Goal: Task Accomplishment & Management: Complete application form

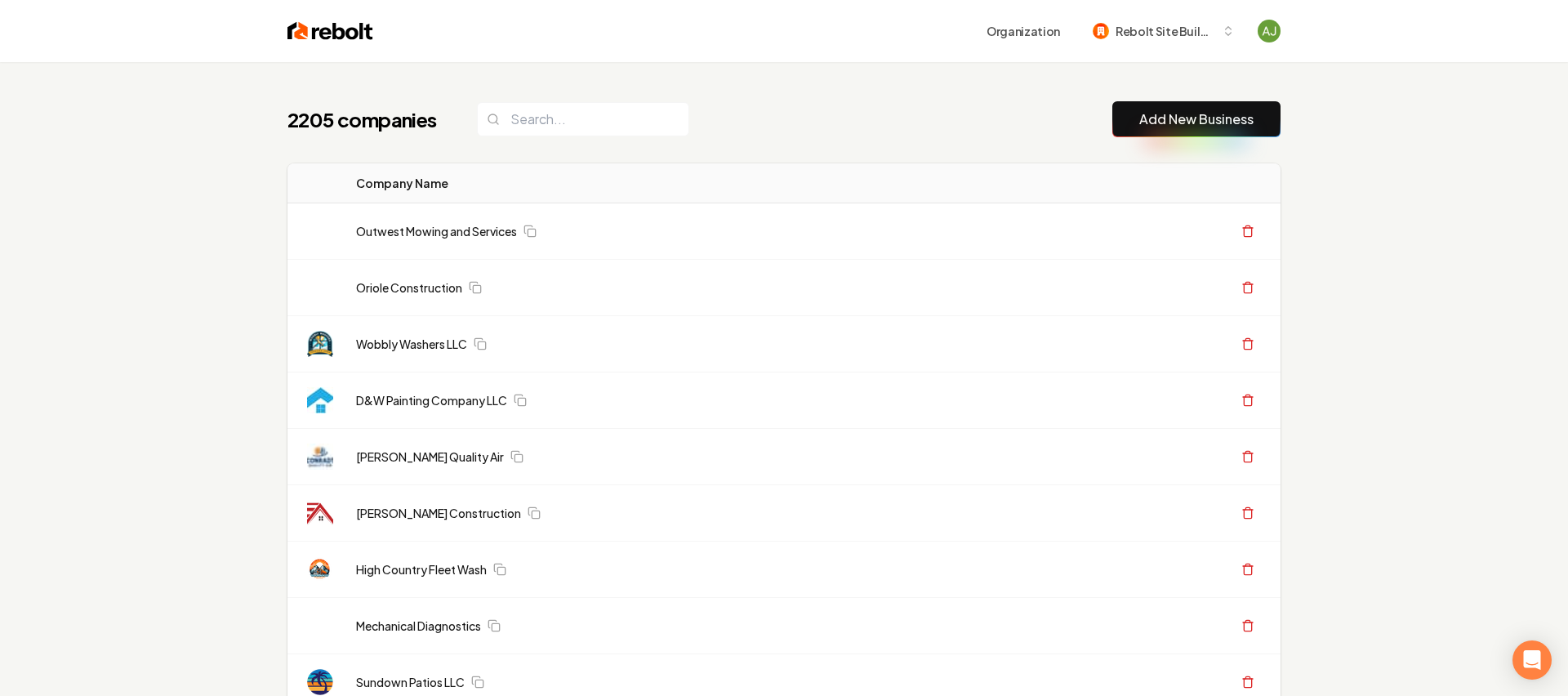
click at [1213, 134] on button "Add New Business" at bounding box center [1196, 120] width 168 height 36
click at [1170, 106] on button "Add New Business" at bounding box center [1190, 120] width 168 height 36
click at [1191, 123] on link "Add New Business" at bounding box center [1190, 120] width 114 height 20
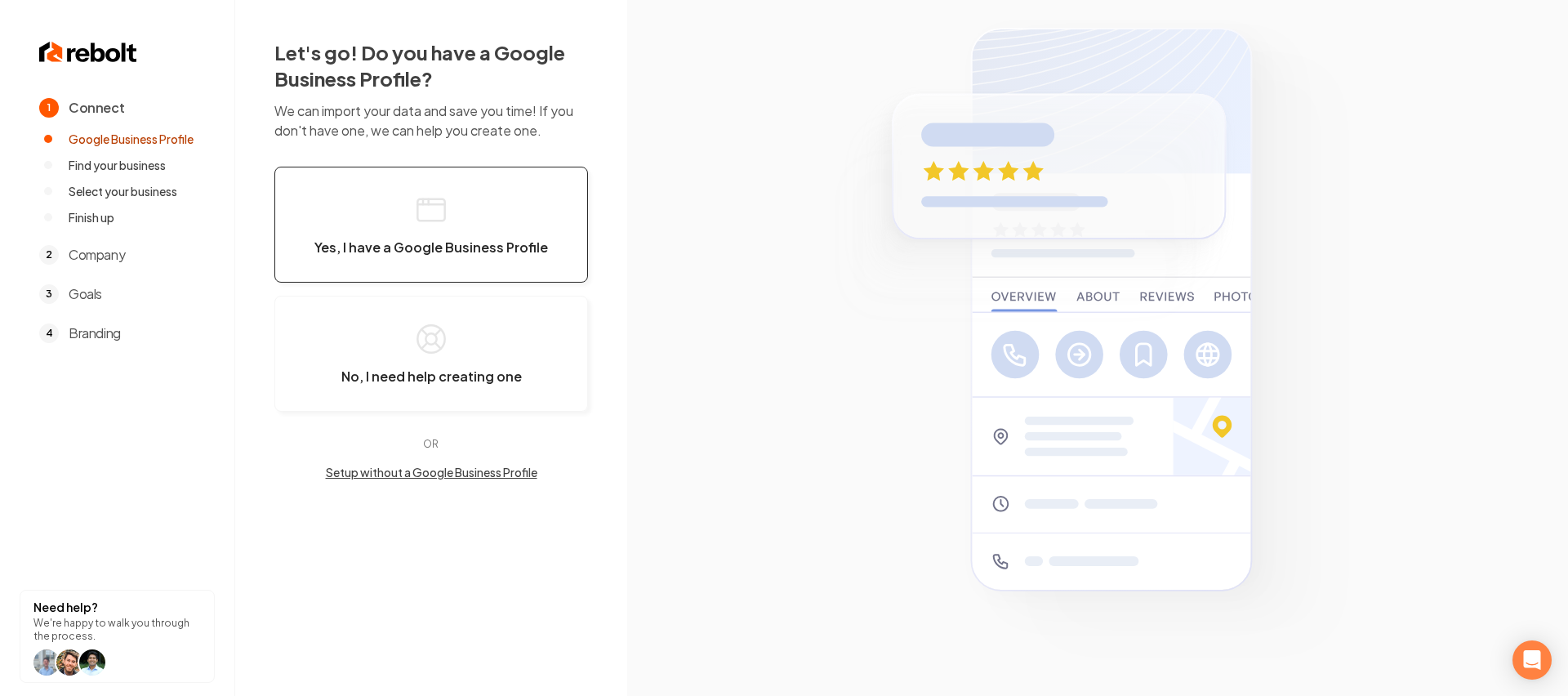
click at [398, 246] on span "Yes, I have a Google Business Profile" at bounding box center [432, 247] width 234 height 16
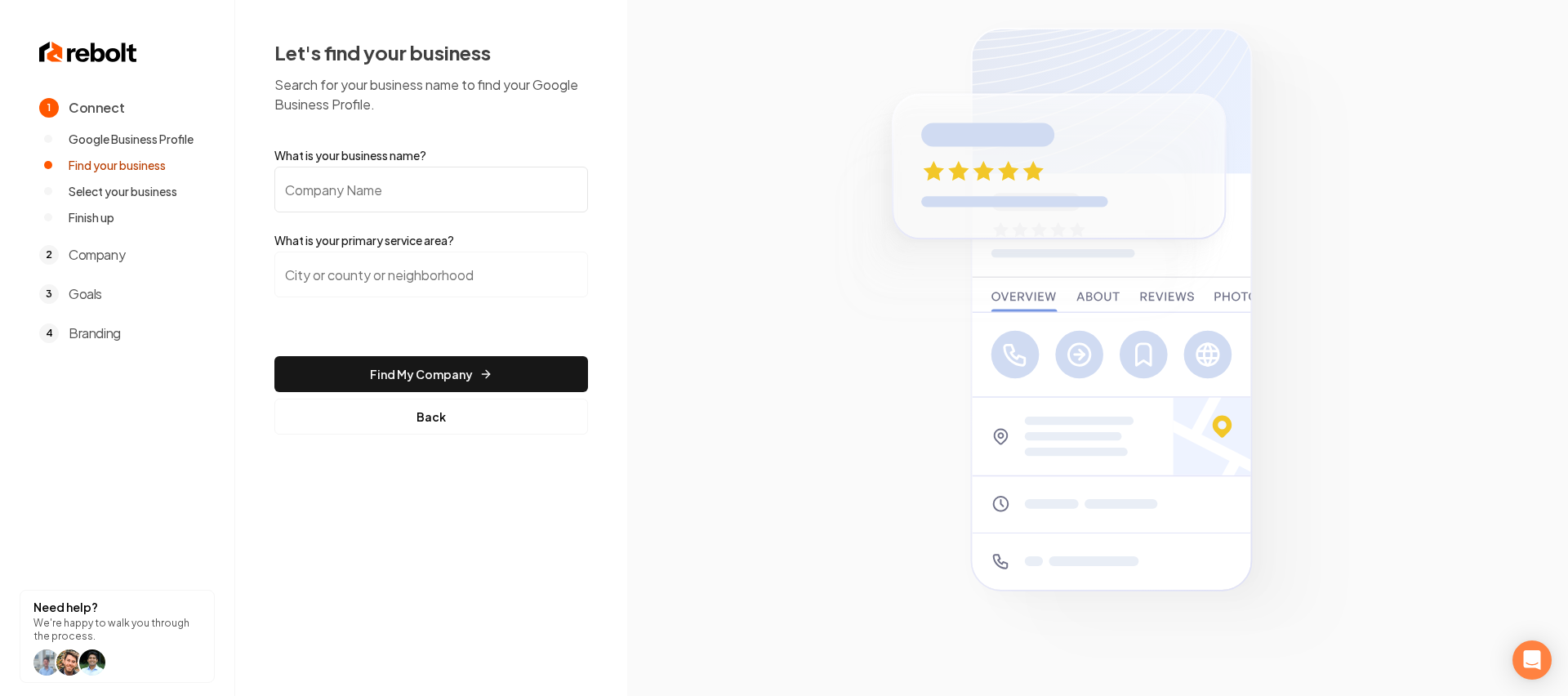
click at [396, 192] on input "What is your business name?" at bounding box center [431, 189] width 314 height 46
paste input "Payless Heating and Air"
type input "Payless Heating and Air"
click at [408, 281] on input "search" at bounding box center [431, 274] width 314 height 46
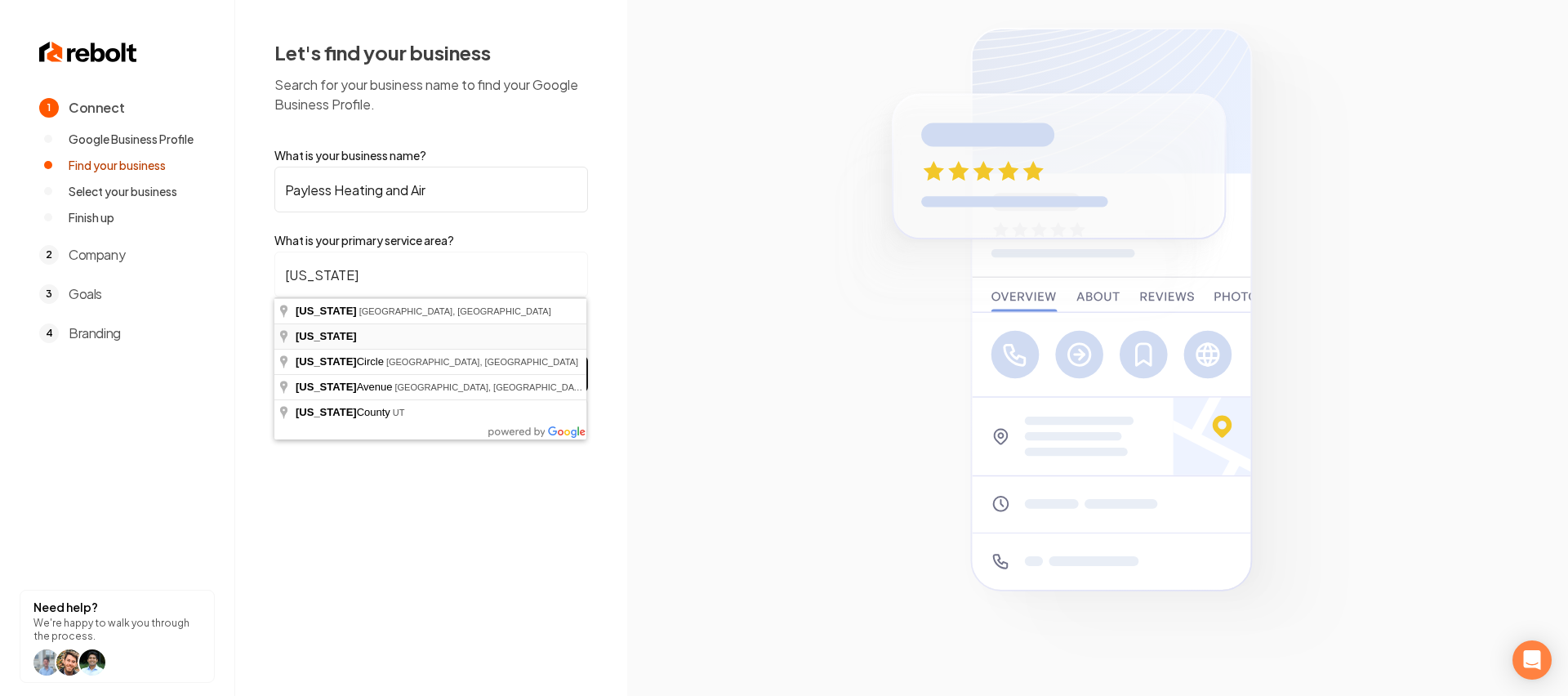
type input "[US_STATE]"
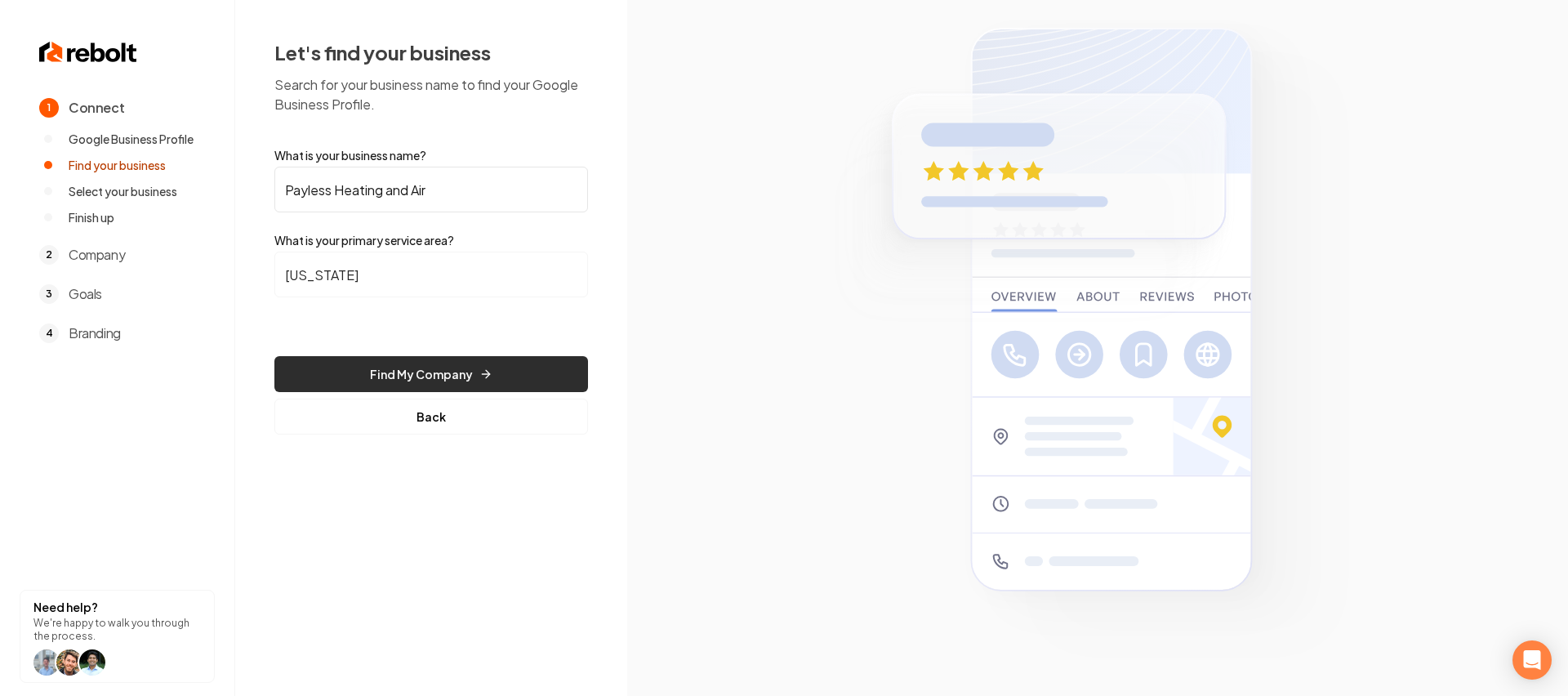
click at [448, 364] on button "Find My Company" at bounding box center [431, 374] width 314 height 36
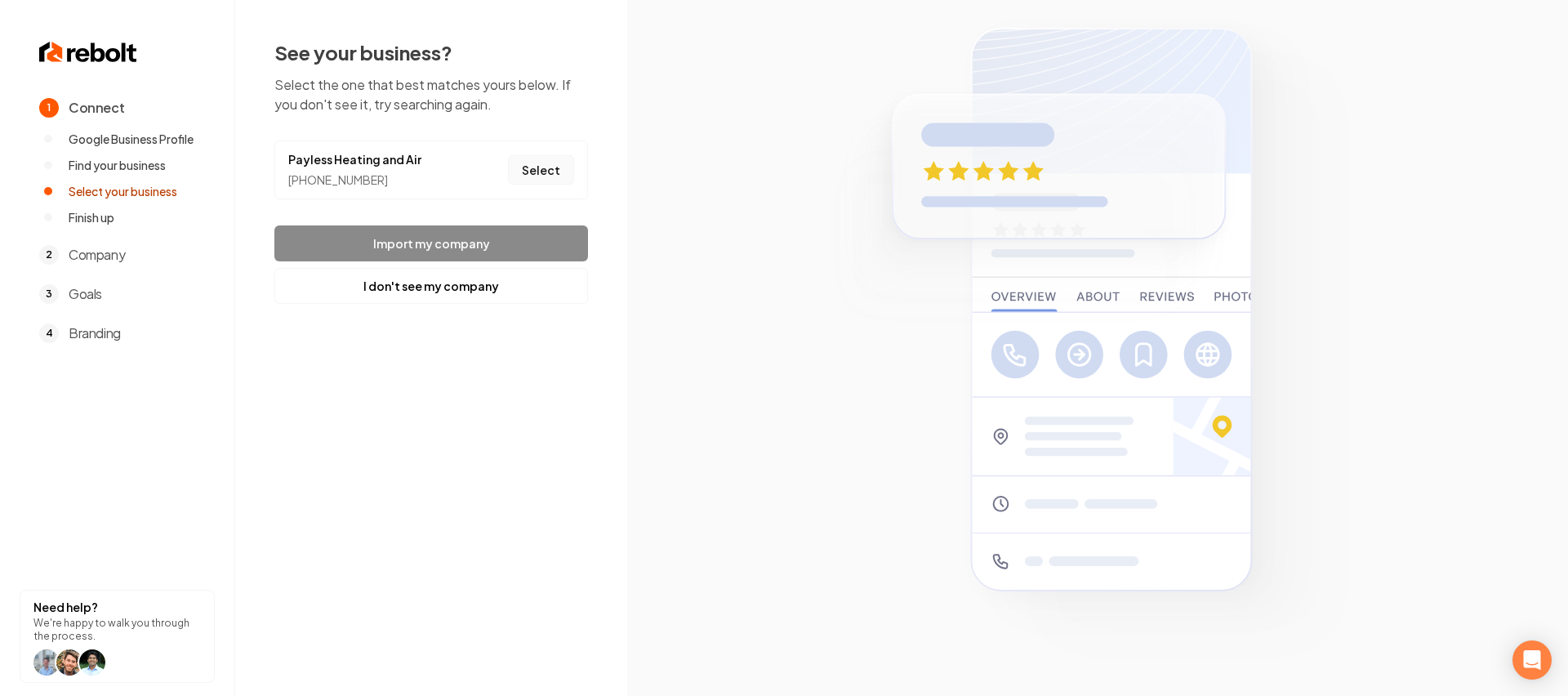
click at [546, 159] on button "Select" at bounding box center [541, 170] width 67 height 30
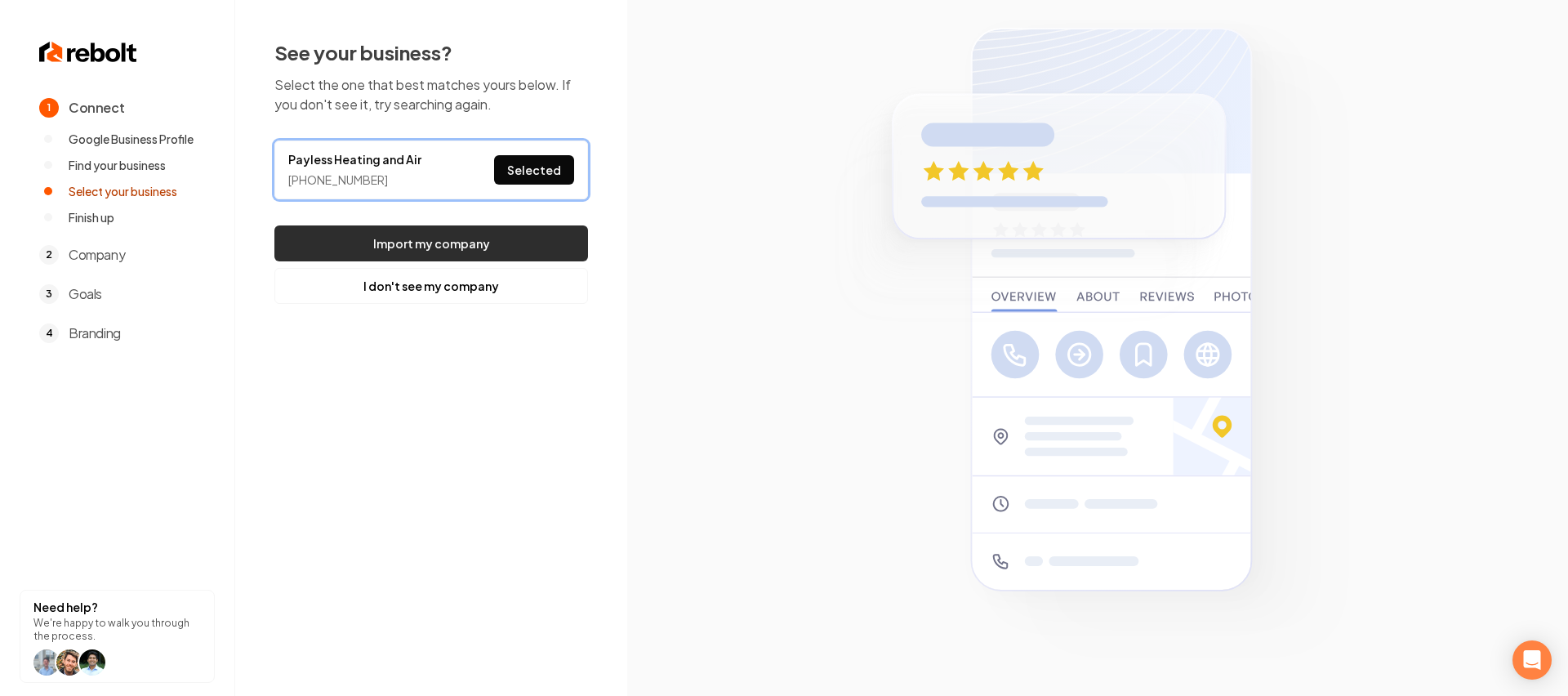
click at [512, 232] on button "Import my company" at bounding box center [431, 244] width 314 height 36
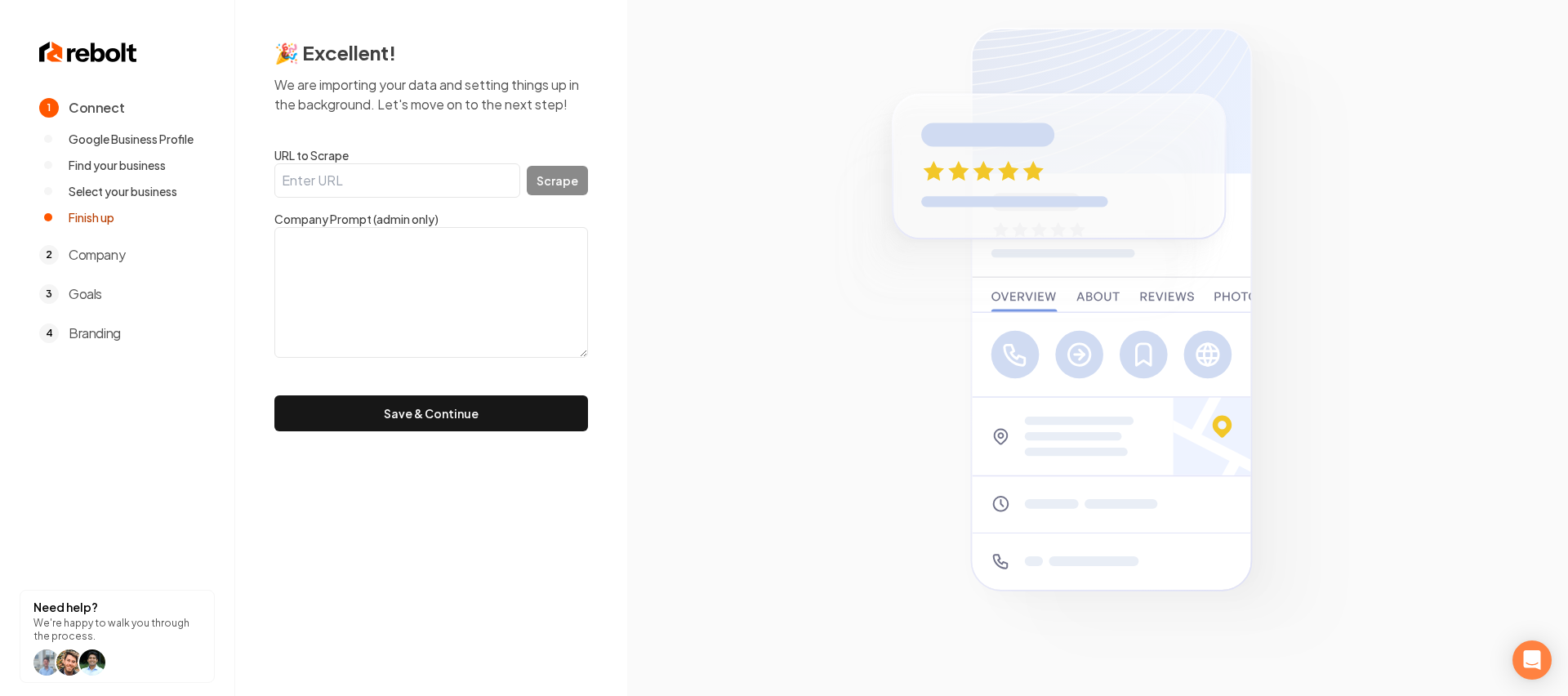
click at [401, 168] on input "URL to Scrape" at bounding box center [396, 181] width 245 height 34
paste input "Payless Heating and Air"
type input "Payless Heating and Air"
drag, startPoint x: 475, startPoint y: 186, endPoint x: 269, endPoint y: 183, distance: 206.0
click at [269, 183] on div "🎉 Excellent! We are importing your data and setting things up in the background…" at bounding box center [432, 235] width 392 height 470
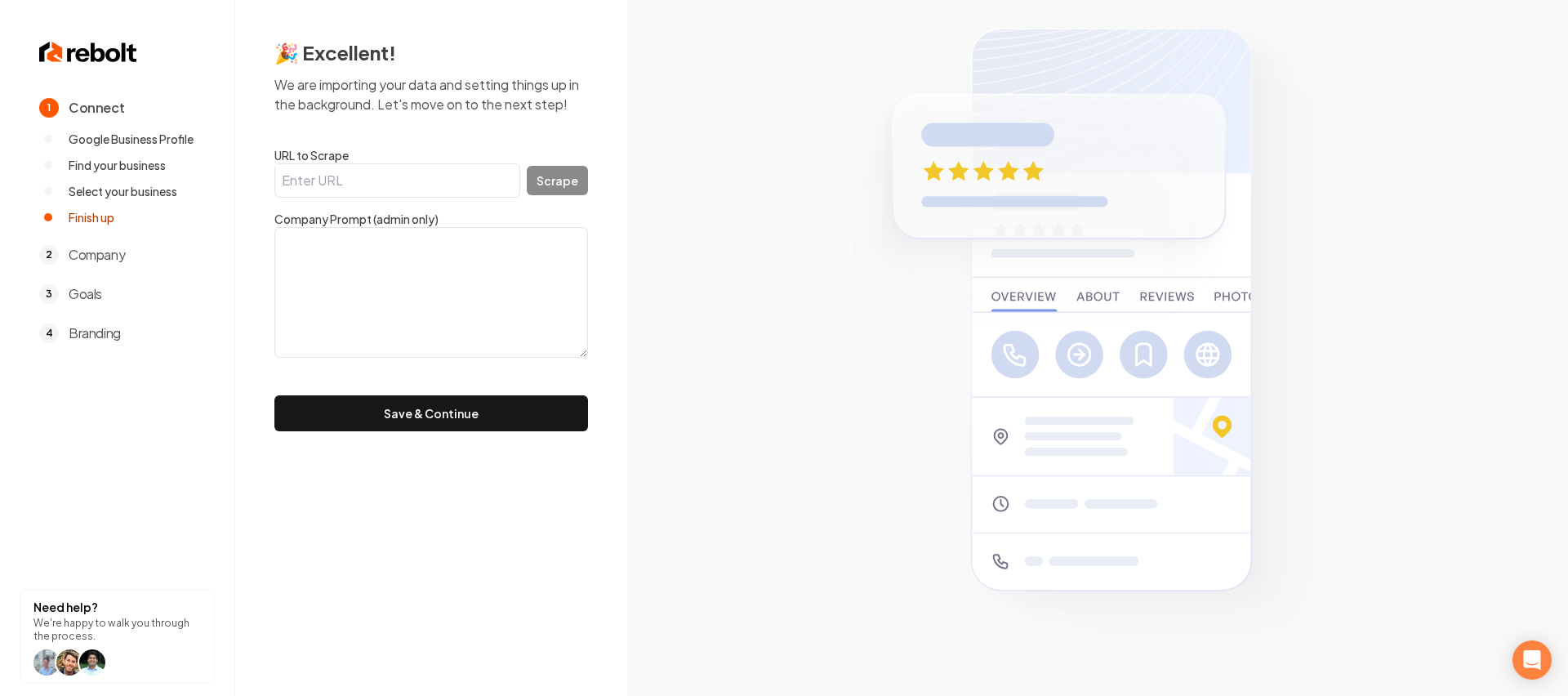
paste input "https://www.google.com/search?kgmid=/g/11wx05w41_"
type input "https://www.google.com/search?kgmid=/g/11wx05w41_"
click at [567, 185] on button "Scrape" at bounding box center [557, 180] width 61 height 30
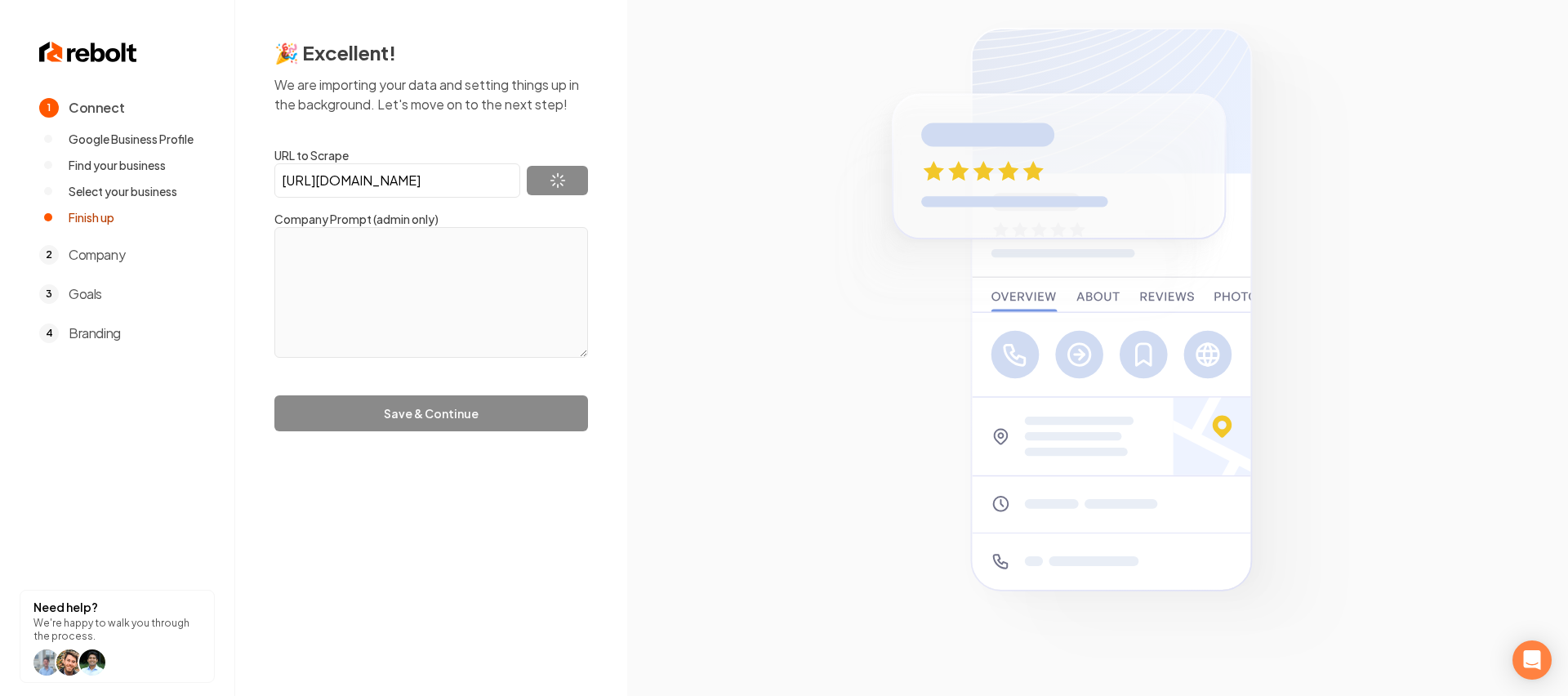
type textarea "Local Family Owned Air conditioning and heating repair/replacement company. Pro…"
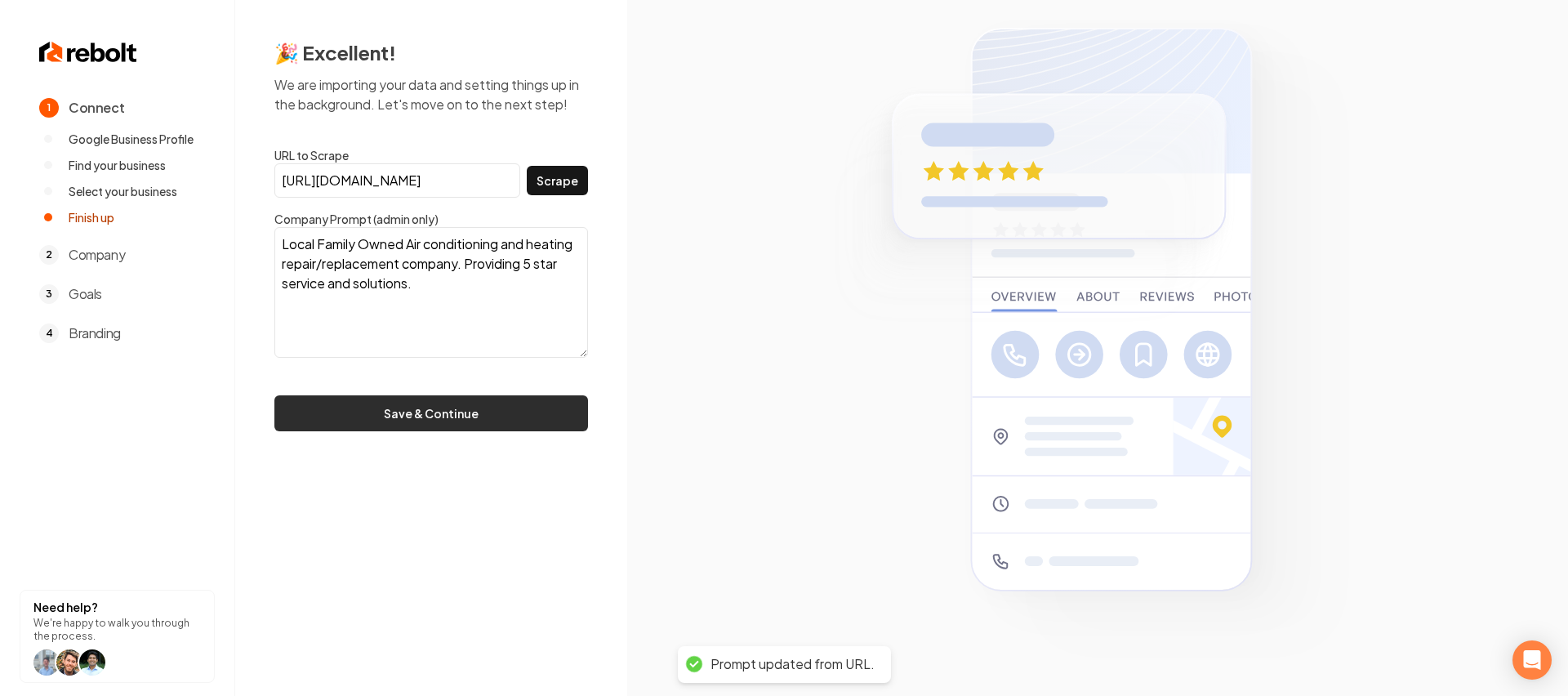
click at [484, 418] on button "Save & Continue" at bounding box center [431, 414] width 314 height 36
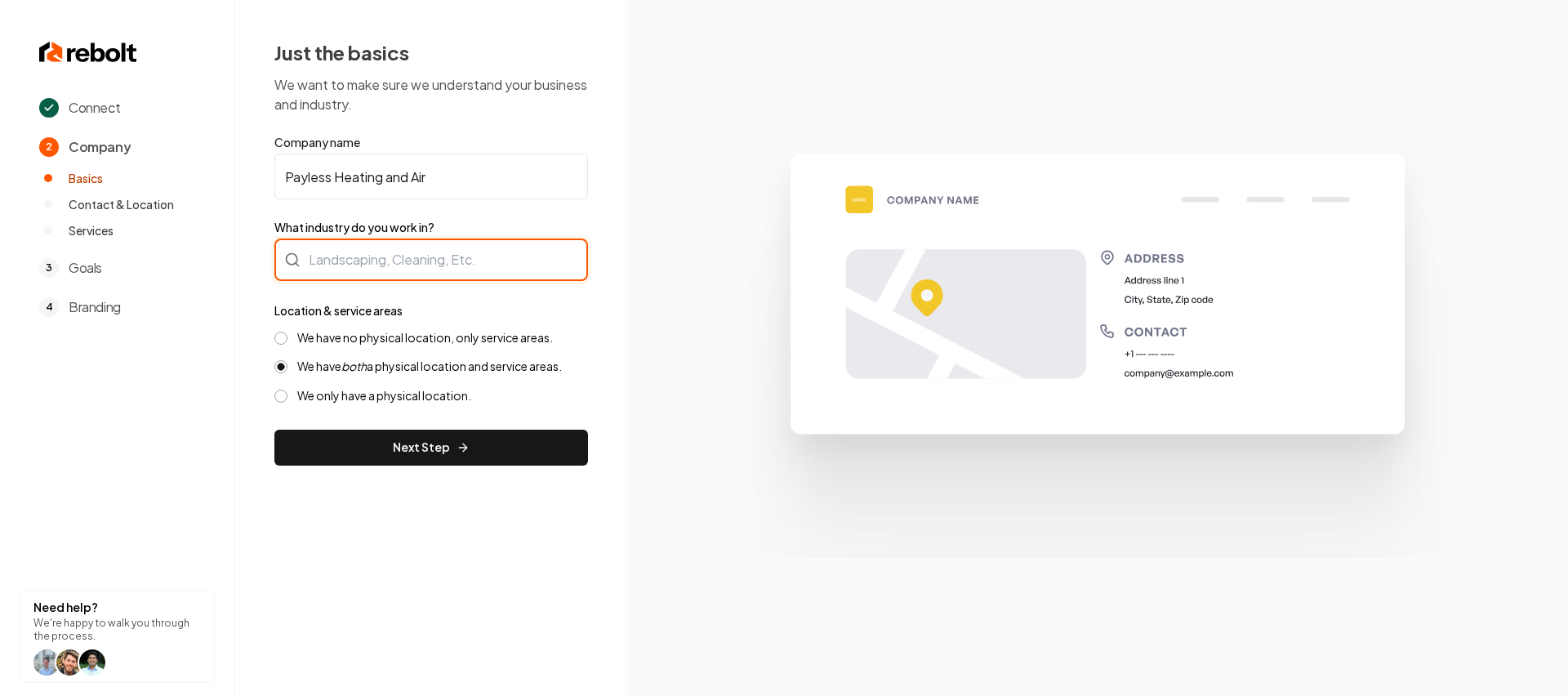
click at [401, 248] on div at bounding box center [431, 259] width 314 height 42
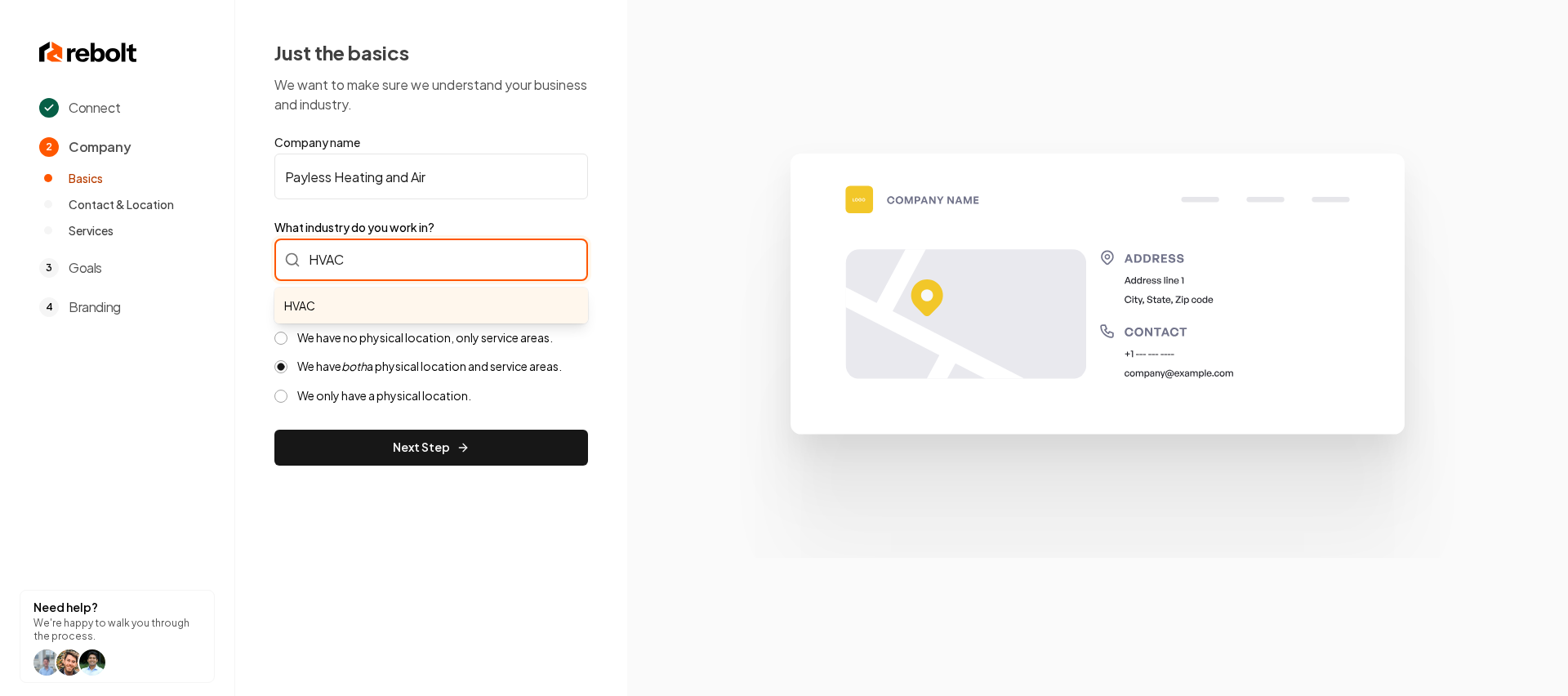
type input "HVAC"
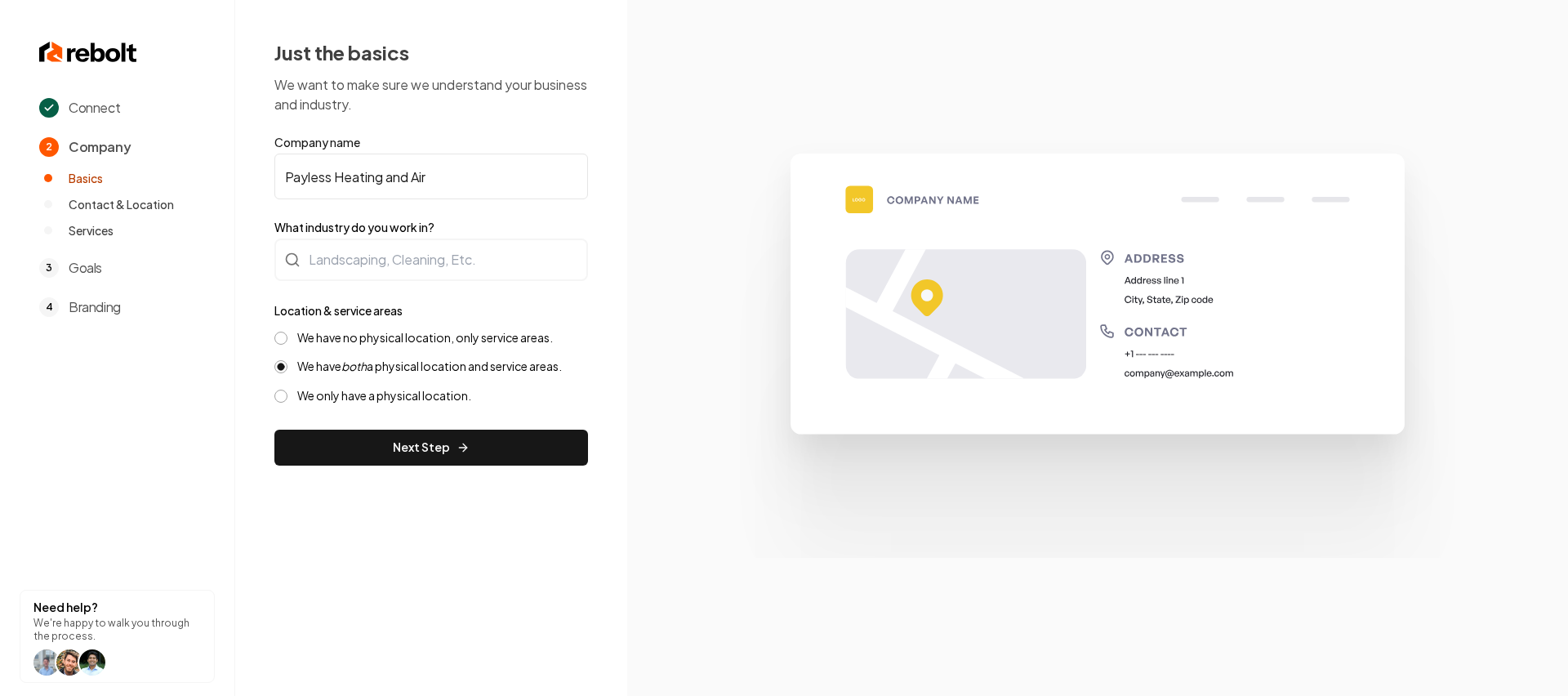
click at [469, 451] on form "Company name Payless Heating and Air What industry do you work in? Location & s…" at bounding box center [431, 299] width 314 height 332
click at [469, 449] on button "Next Step" at bounding box center [431, 448] width 314 height 36
click at [378, 269] on input "What industry do you work in?" at bounding box center [431, 259] width 314 height 42
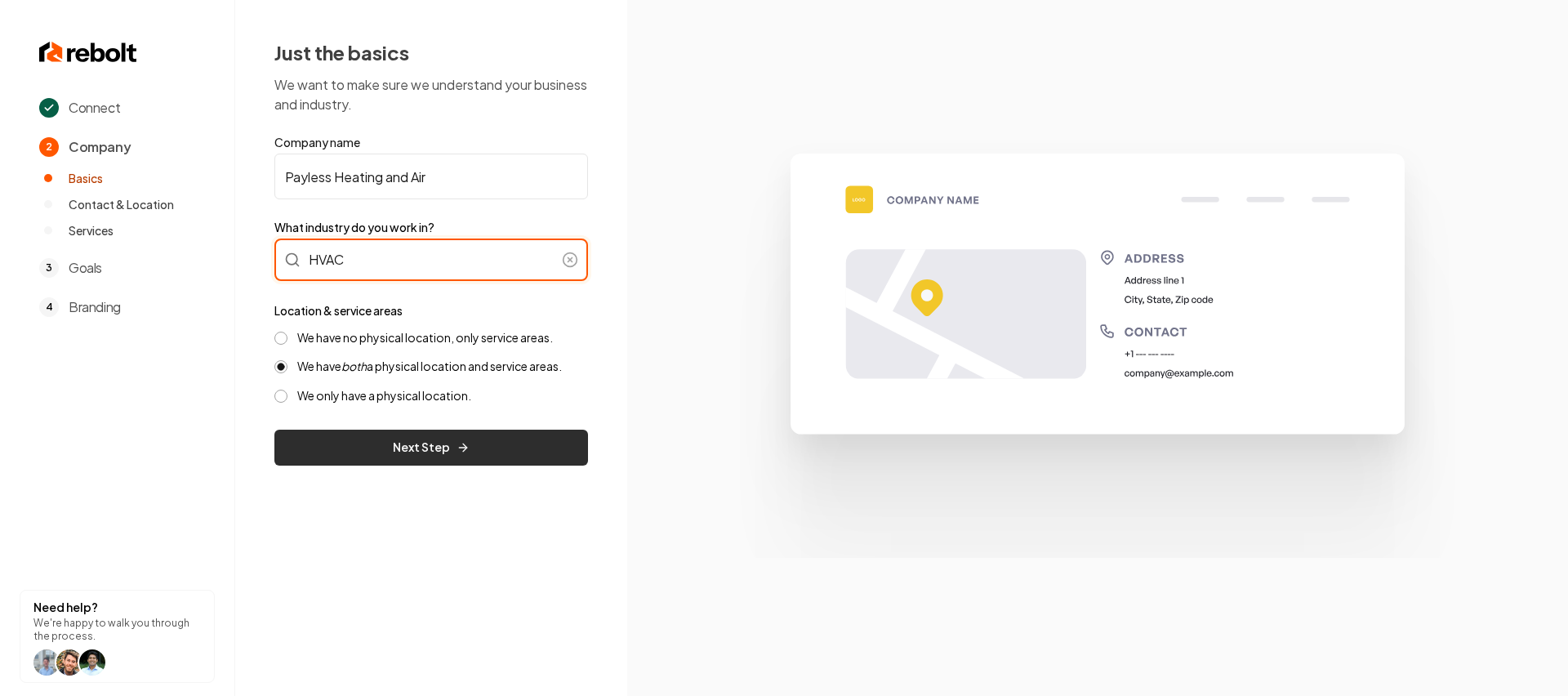
type input "HVAC"
click at [451, 442] on button "Next Step" at bounding box center [431, 448] width 314 height 36
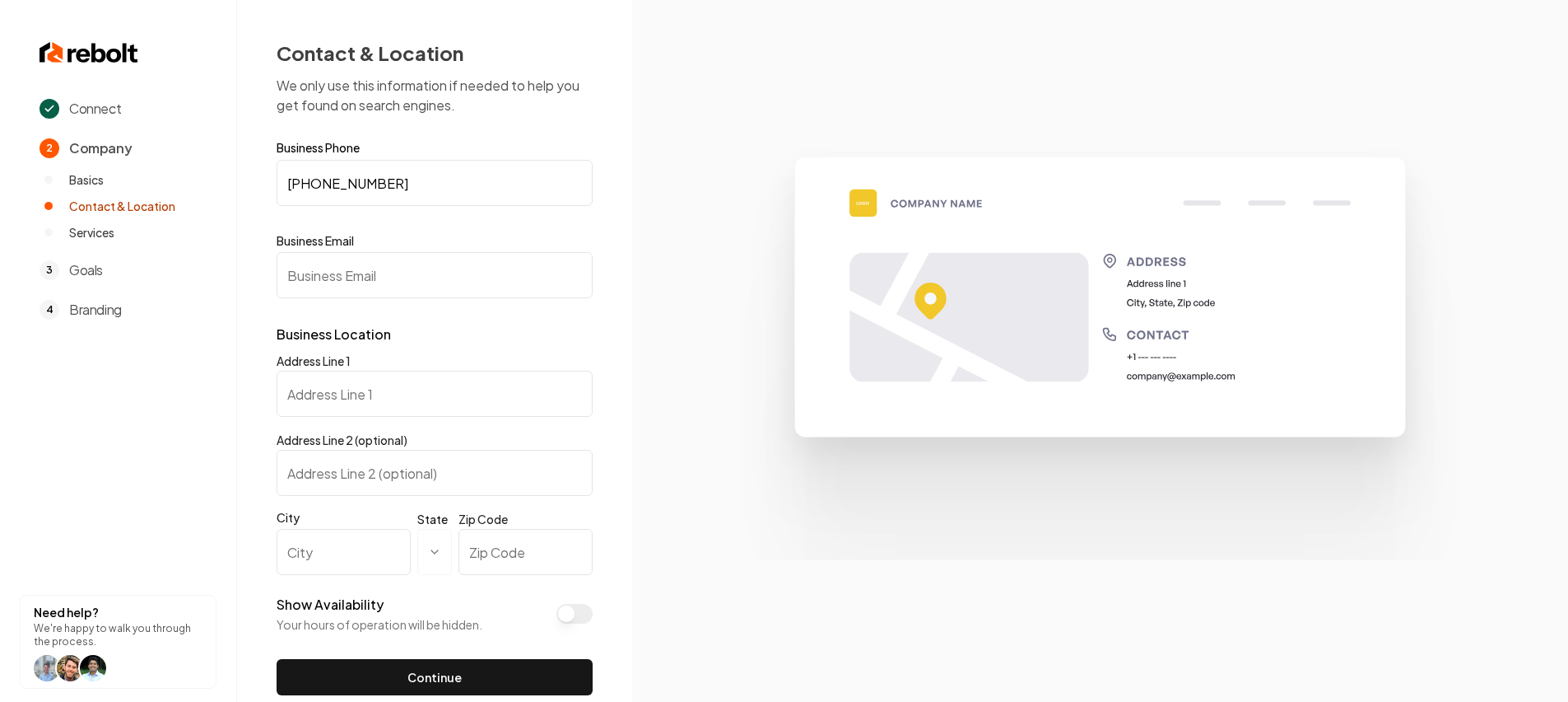
click at [360, 275] on input "Business Email" at bounding box center [434, 275] width 316 height 46
drag, startPoint x: 469, startPoint y: 282, endPoint x: 287, endPoint y: 274, distance: 182.2
click at [287, 274] on input "[EMAIL_ADDRESS][DOMAIN_NAME]" at bounding box center [434, 275] width 316 height 46
type input "[EMAIL_ADDRESS][DOMAIN_NAME]"
click at [354, 401] on input "Address Line 1" at bounding box center [434, 394] width 316 height 46
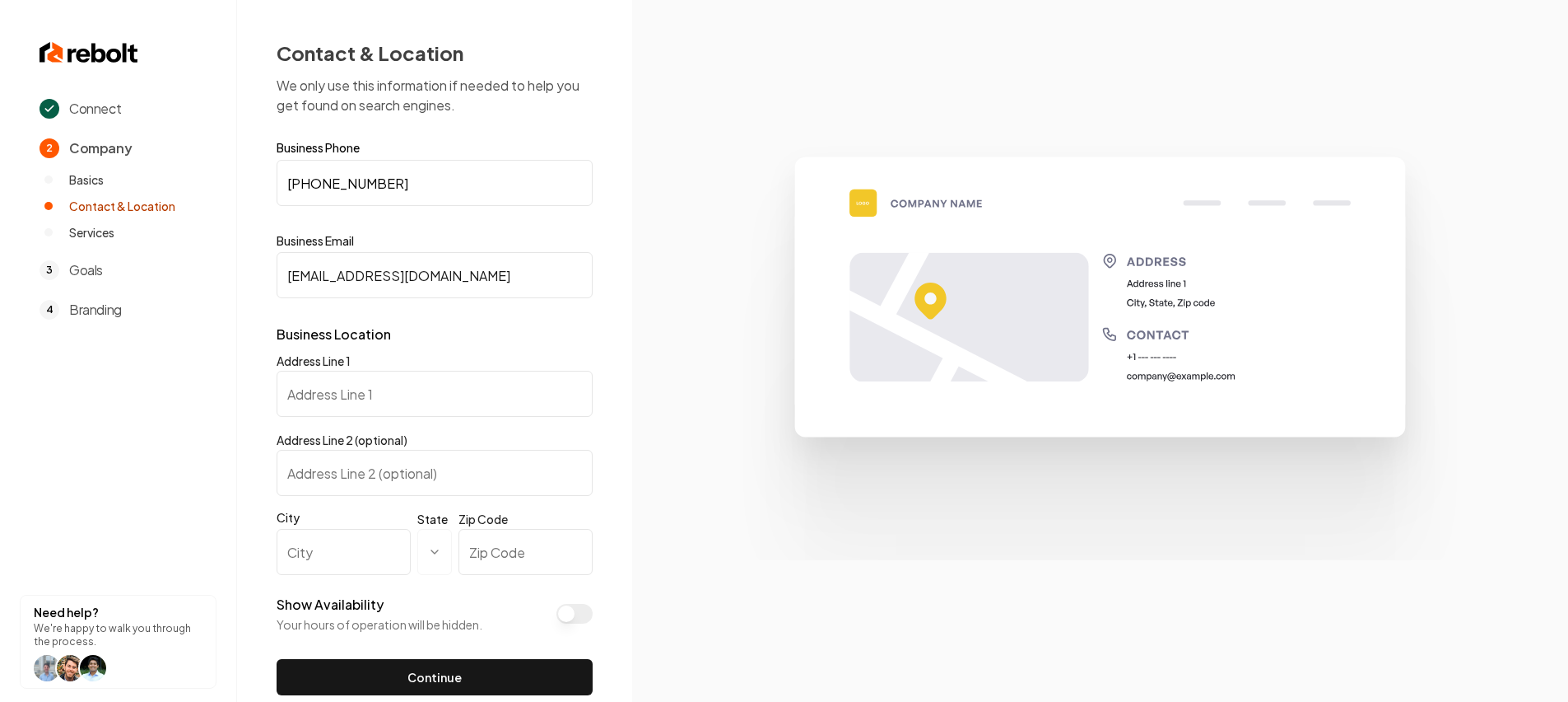
click at [291, 564] on input "City" at bounding box center [344, 551] width 134 height 46
type input "St. [PERSON_NAME]"
click at [360, 413] on input "Address Line 1" at bounding box center [434, 394] width 316 height 46
type input "[STREET_ADDRESS][PERSON_NAME]"
click at [509, 554] on input "Zip Code" at bounding box center [526, 551] width 134 height 46
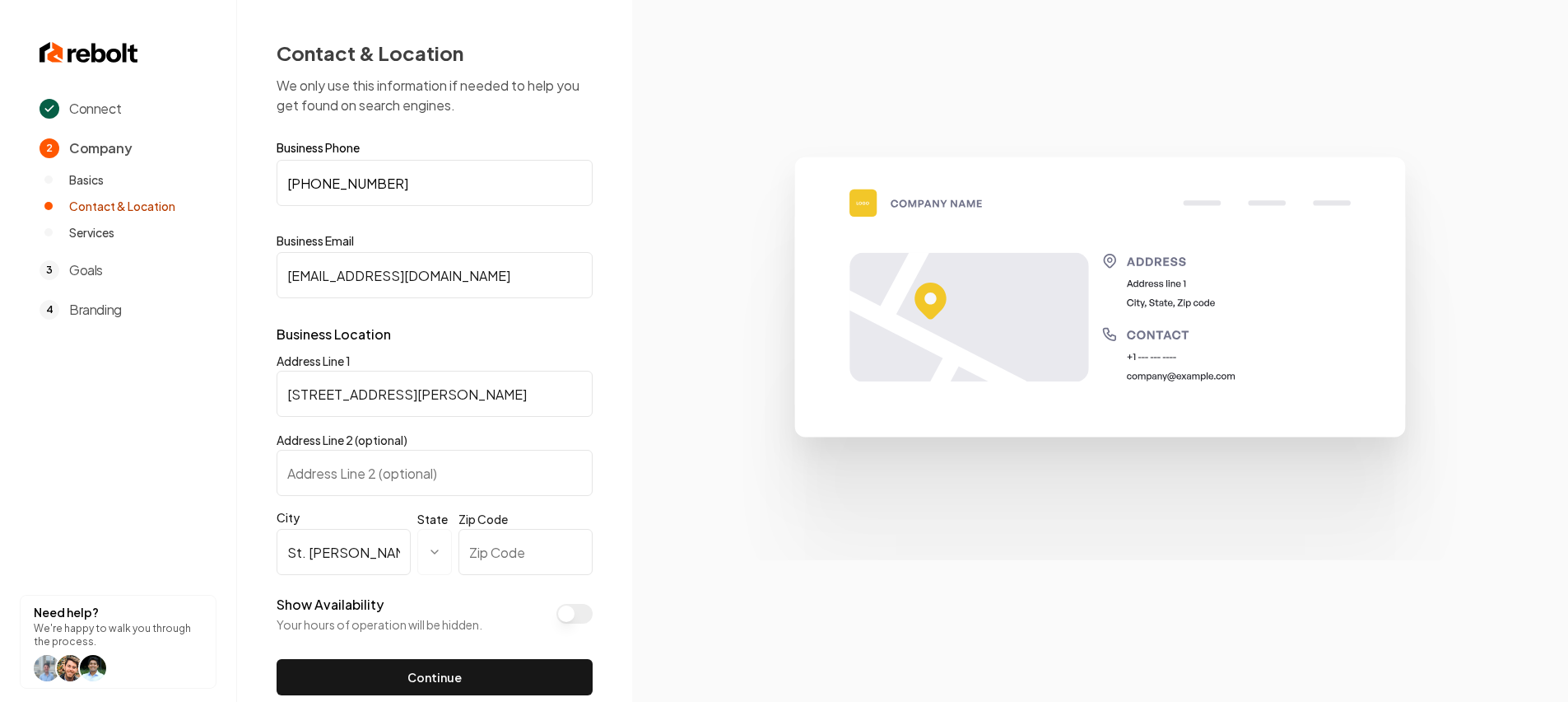
click at [424, 553] on html "**********" at bounding box center [784, 351] width 1568 height 702
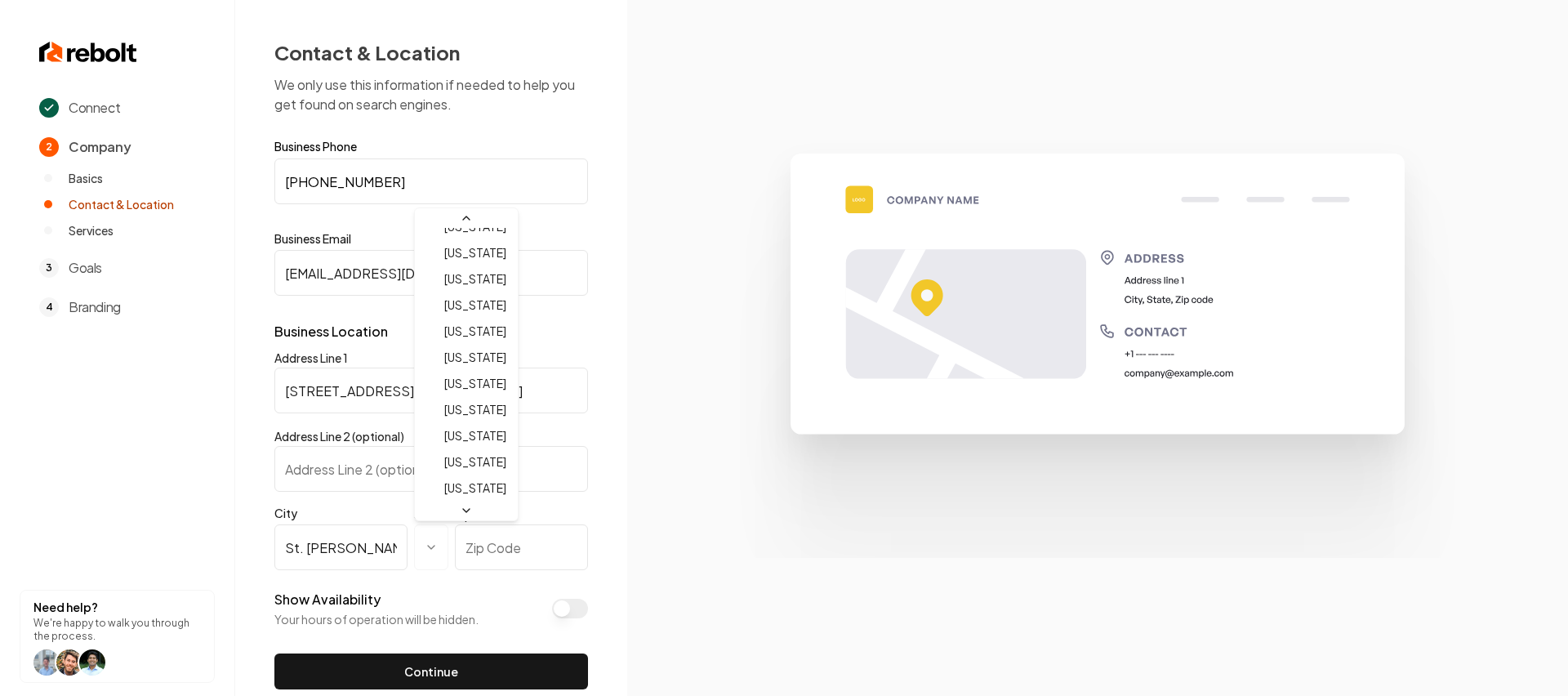
scroll to position [1021, 0]
select select "**"
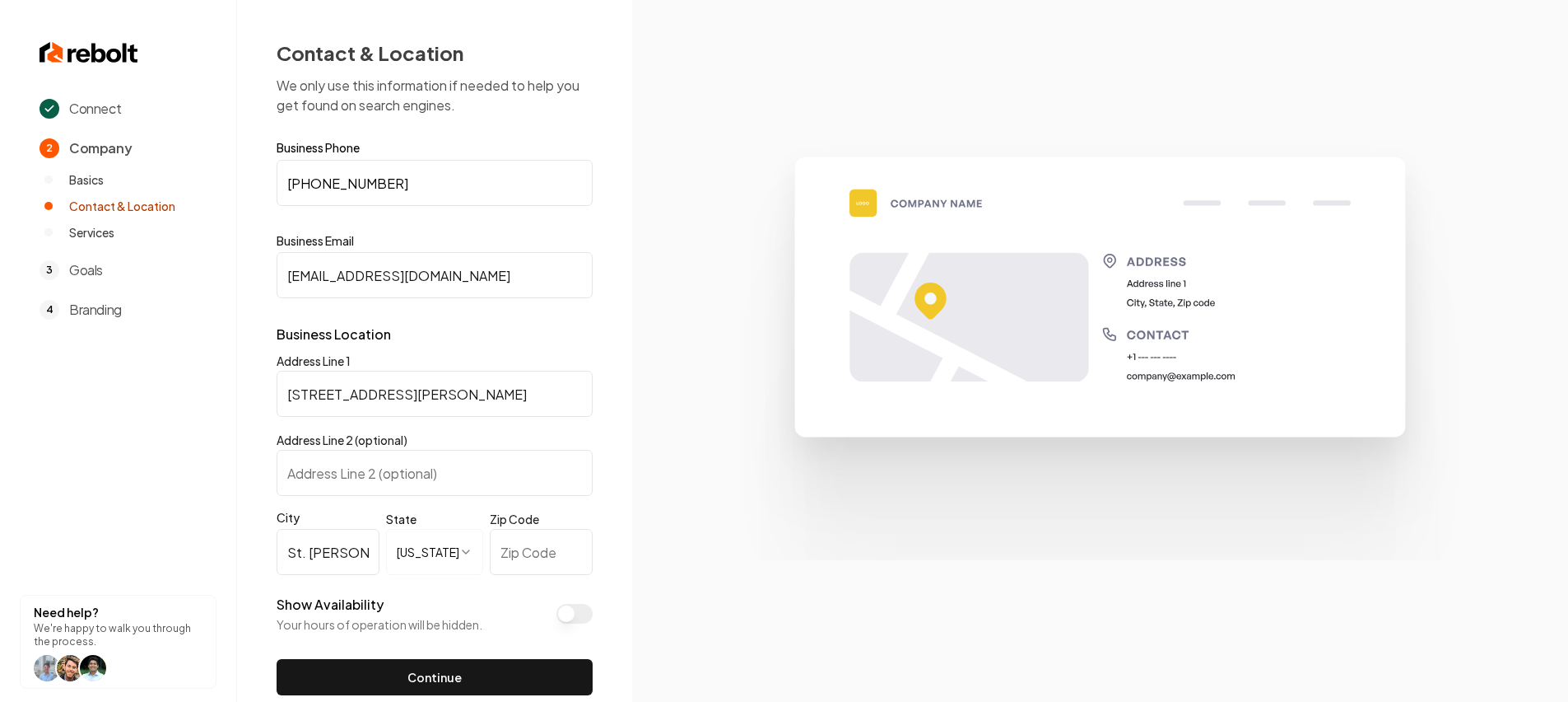
click at [504, 573] on input "Zip Code" at bounding box center [541, 551] width 103 height 46
type input "84770"
click at [532, 660] on button "Continue" at bounding box center [434, 678] width 316 height 36
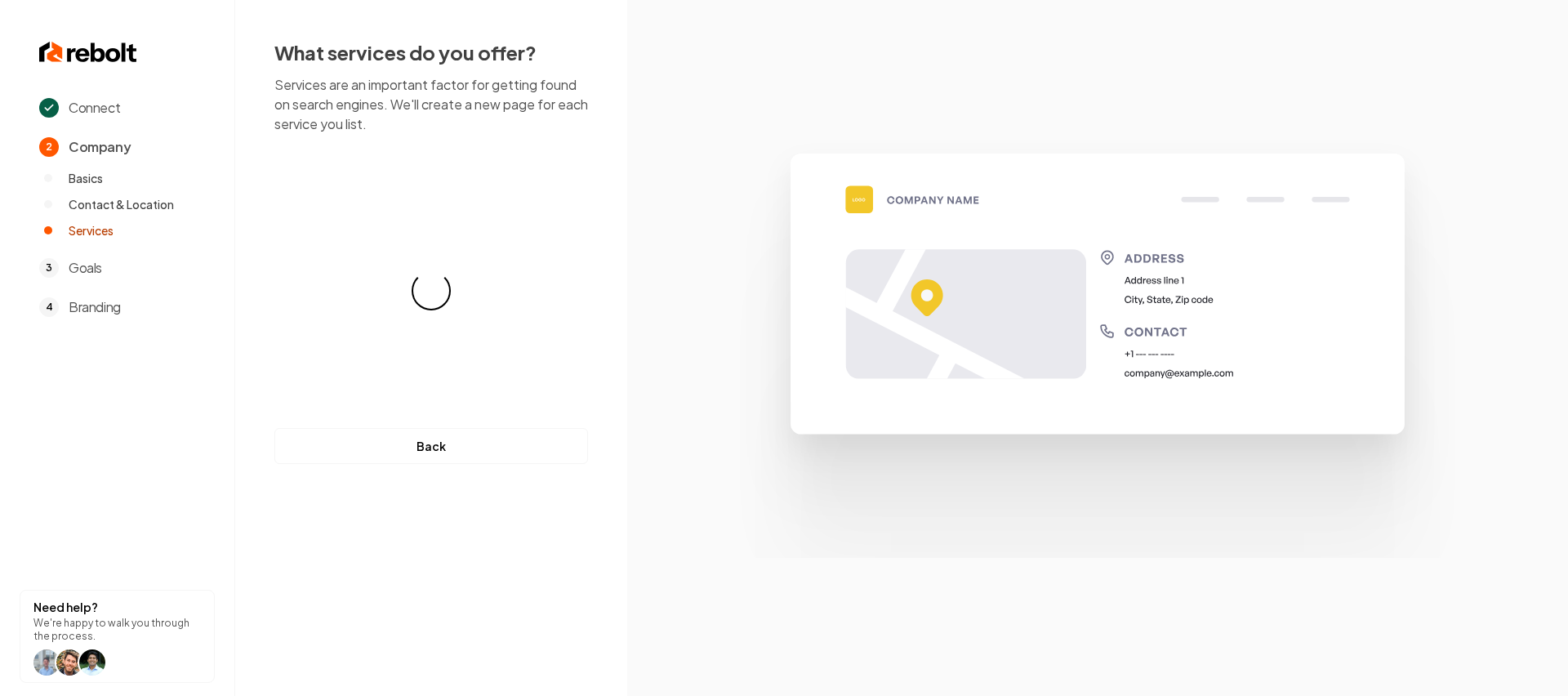
drag, startPoint x: 463, startPoint y: 272, endPoint x: 287, endPoint y: 272, distance: 176.0
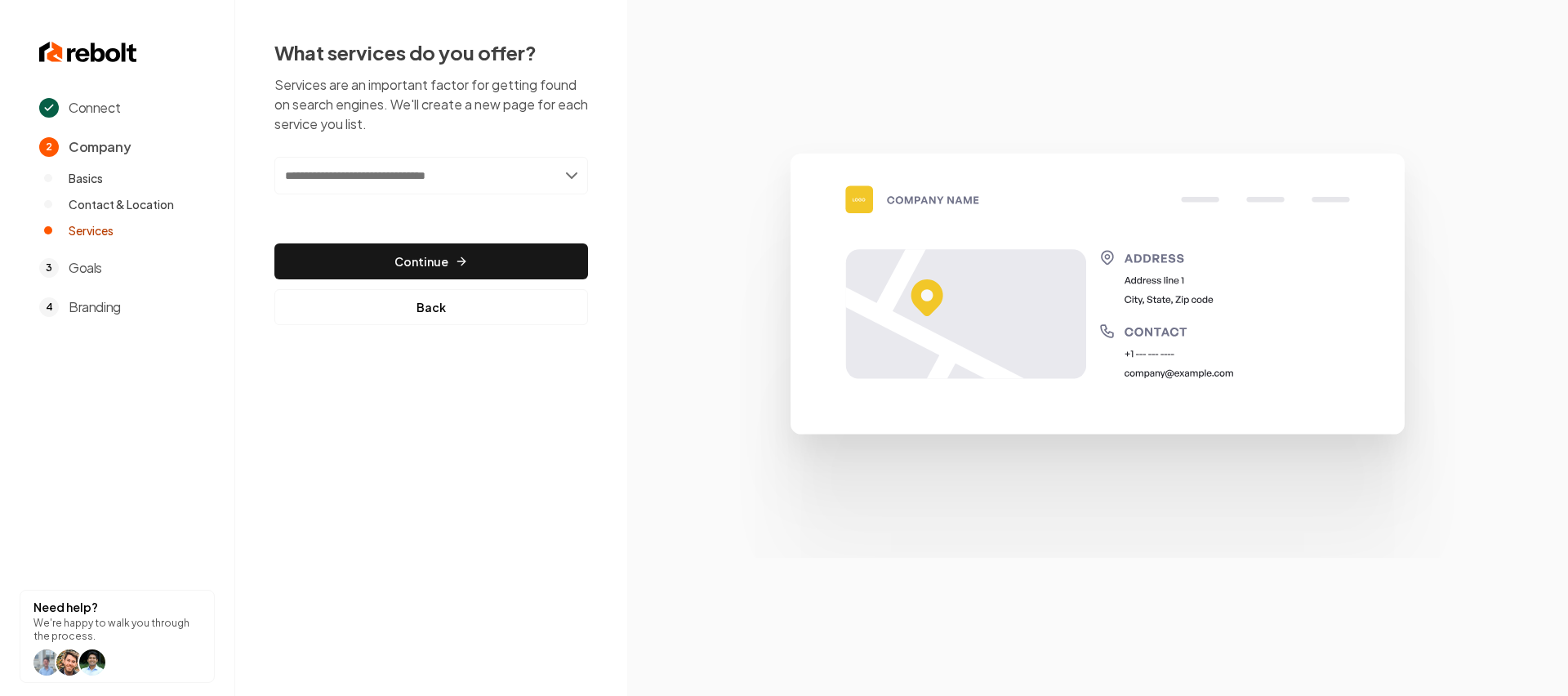
click at [494, 122] on p "Services are an important factor for getting found on search engines. We'll cre…" at bounding box center [431, 104] width 314 height 58
click at [419, 179] on input "text" at bounding box center [431, 175] width 314 height 38
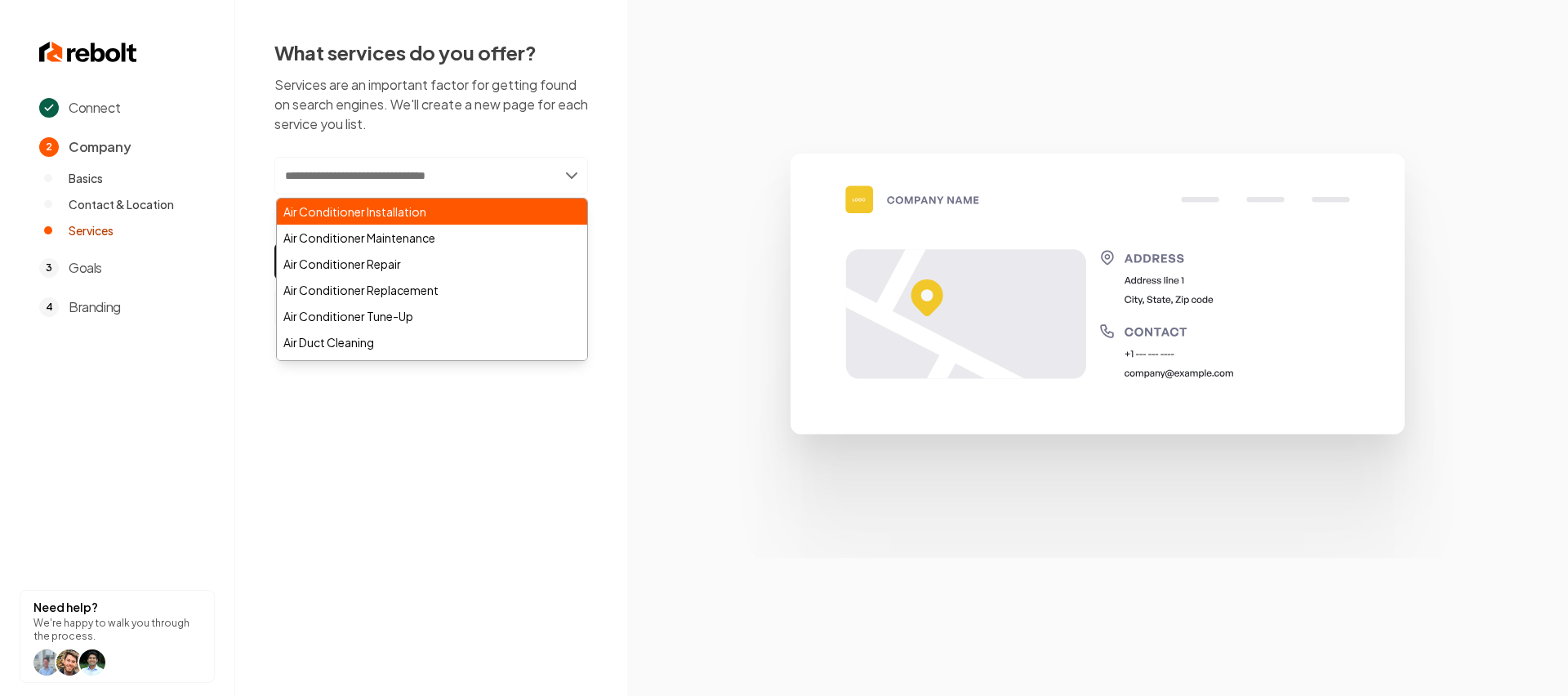
click at [404, 205] on div "Air Conditioner Installation" at bounding box center [432, 211] width 310 height 26
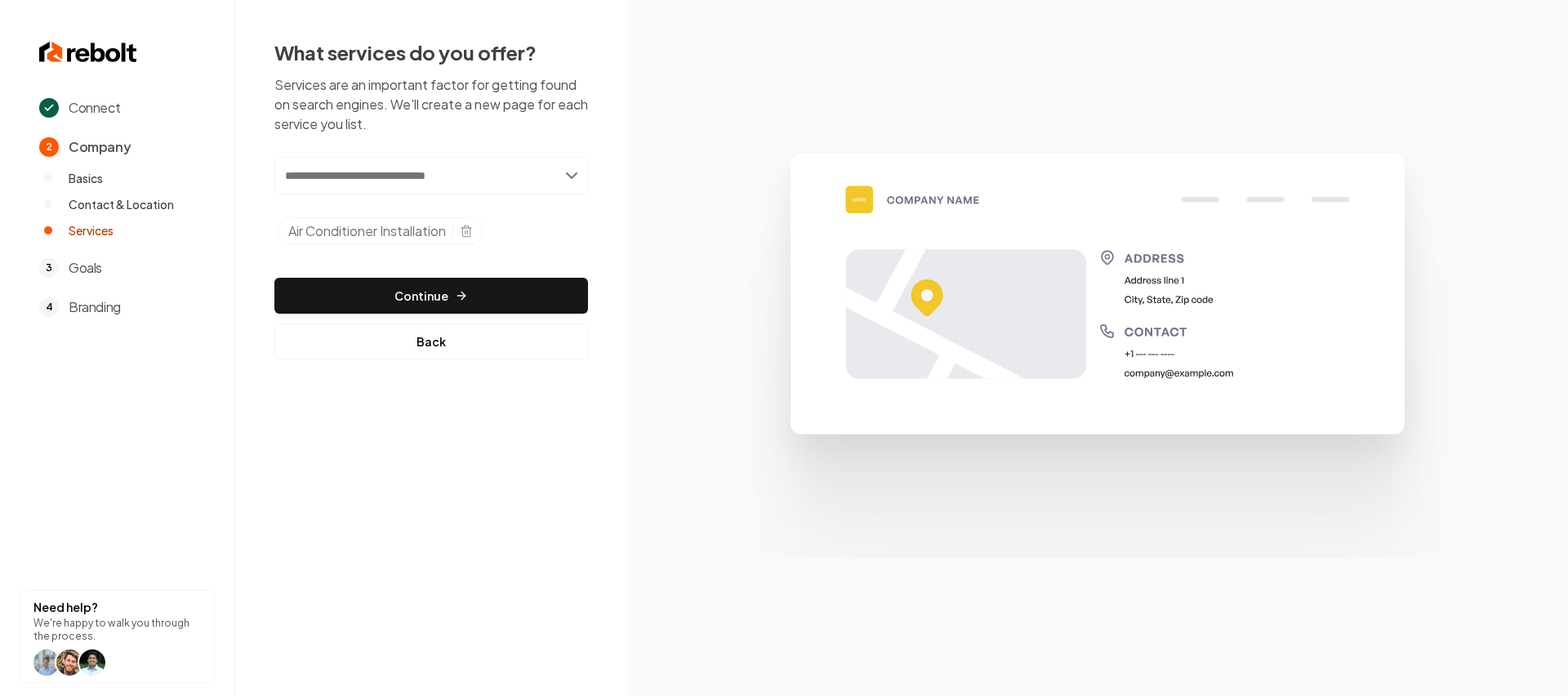
click at [477, 179] on input "text" at bounding box center [431, 175] width 314 height 38
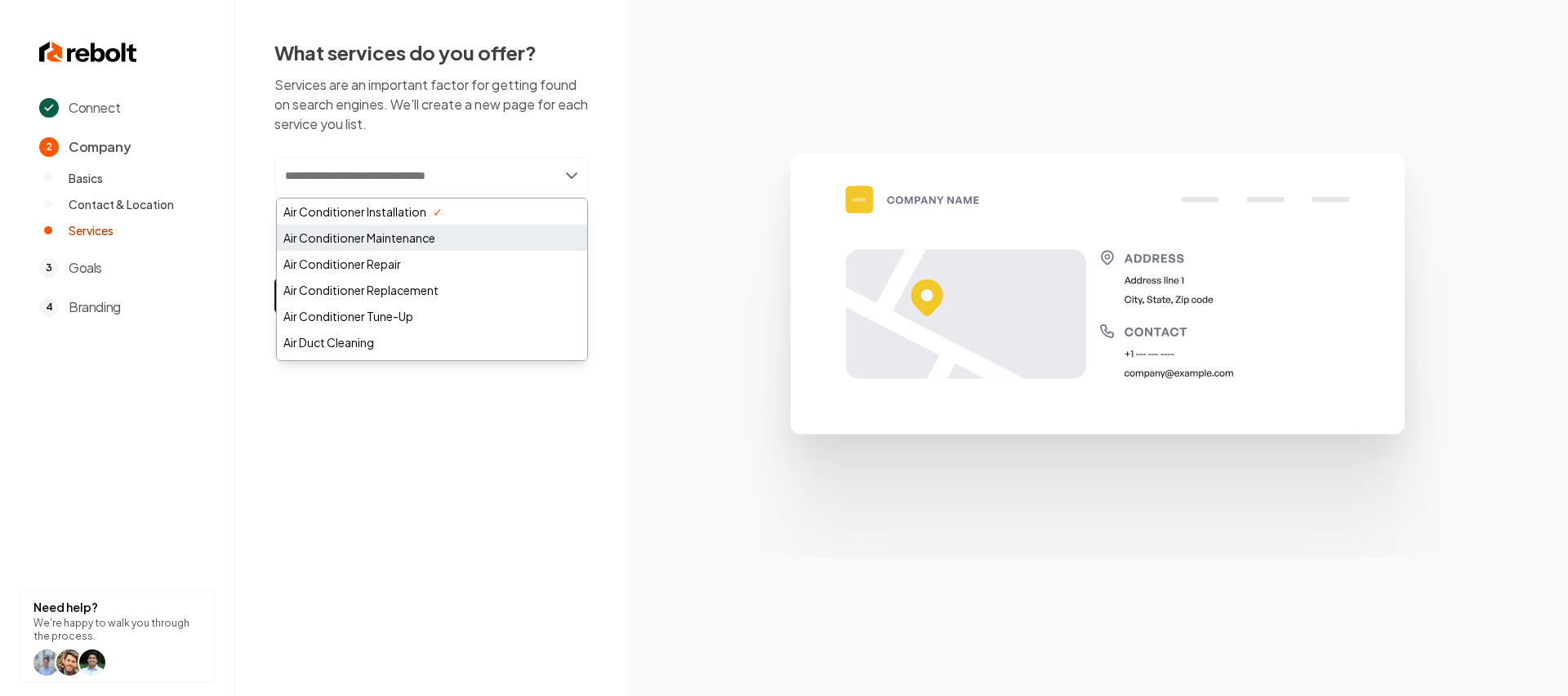
click at [385, 240] on div "Air Conditioner Maintenance" at bounding box center [432, 237] width 310 height 26
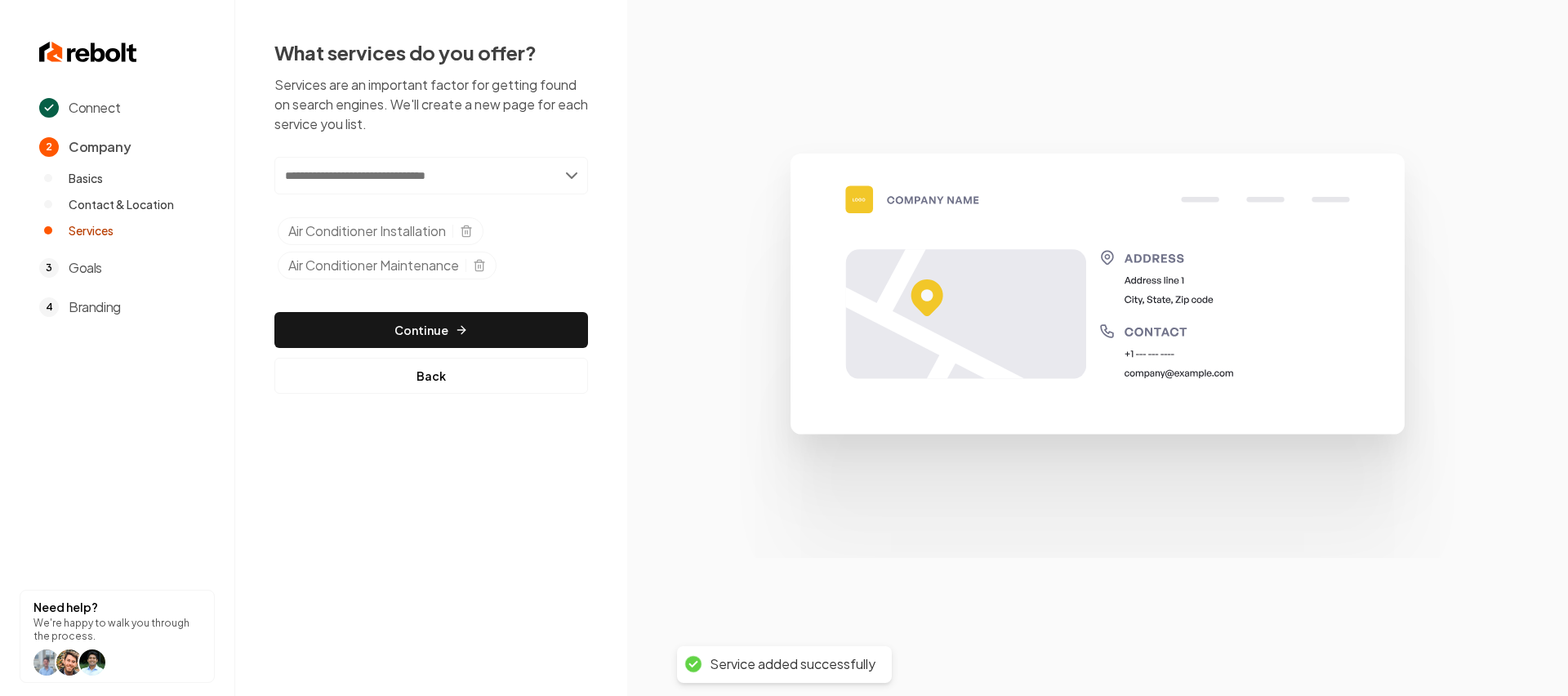
click at [443, 170] on input "text" at bounding box center [431, 175] width 314 height 38
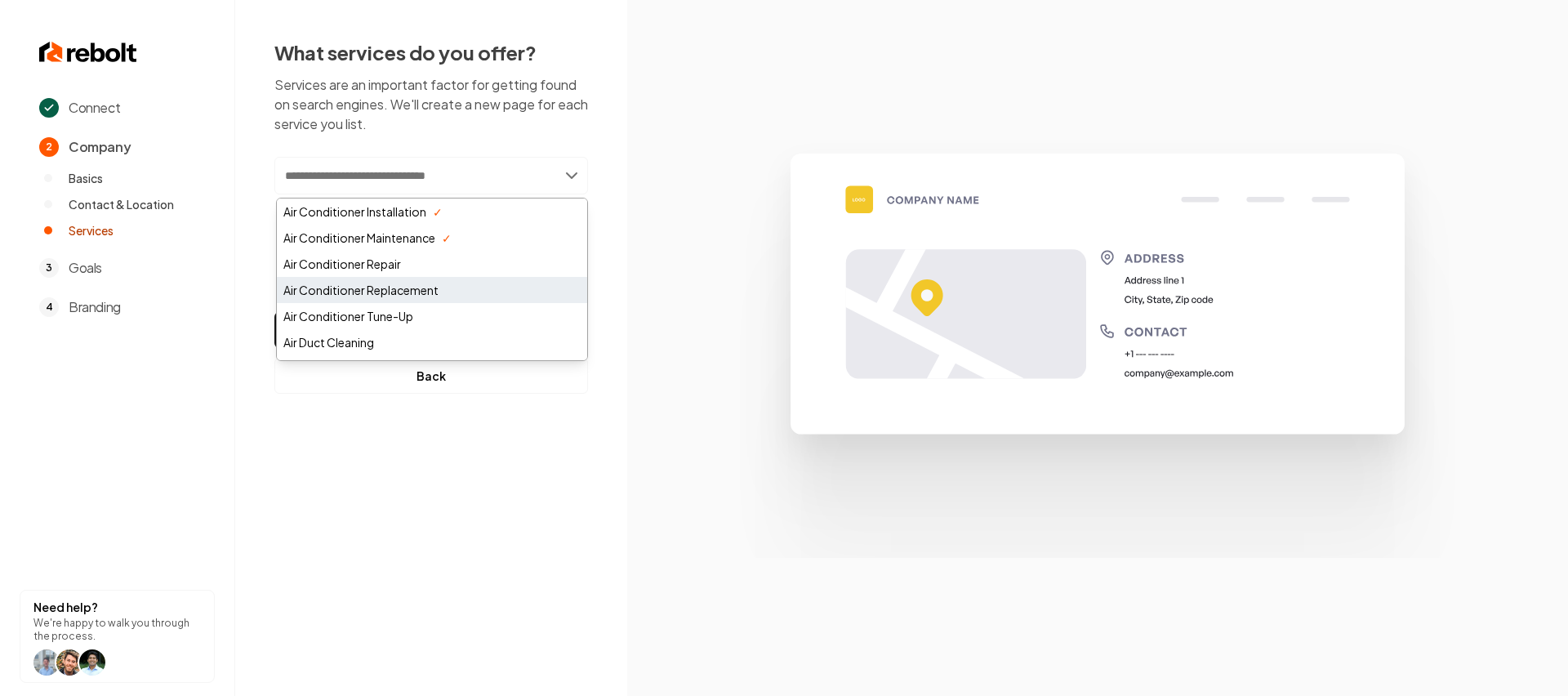
click at [380, 288] on div "Air Conditioner Replacement" at bounding box center [432, 290] width 310 height 26
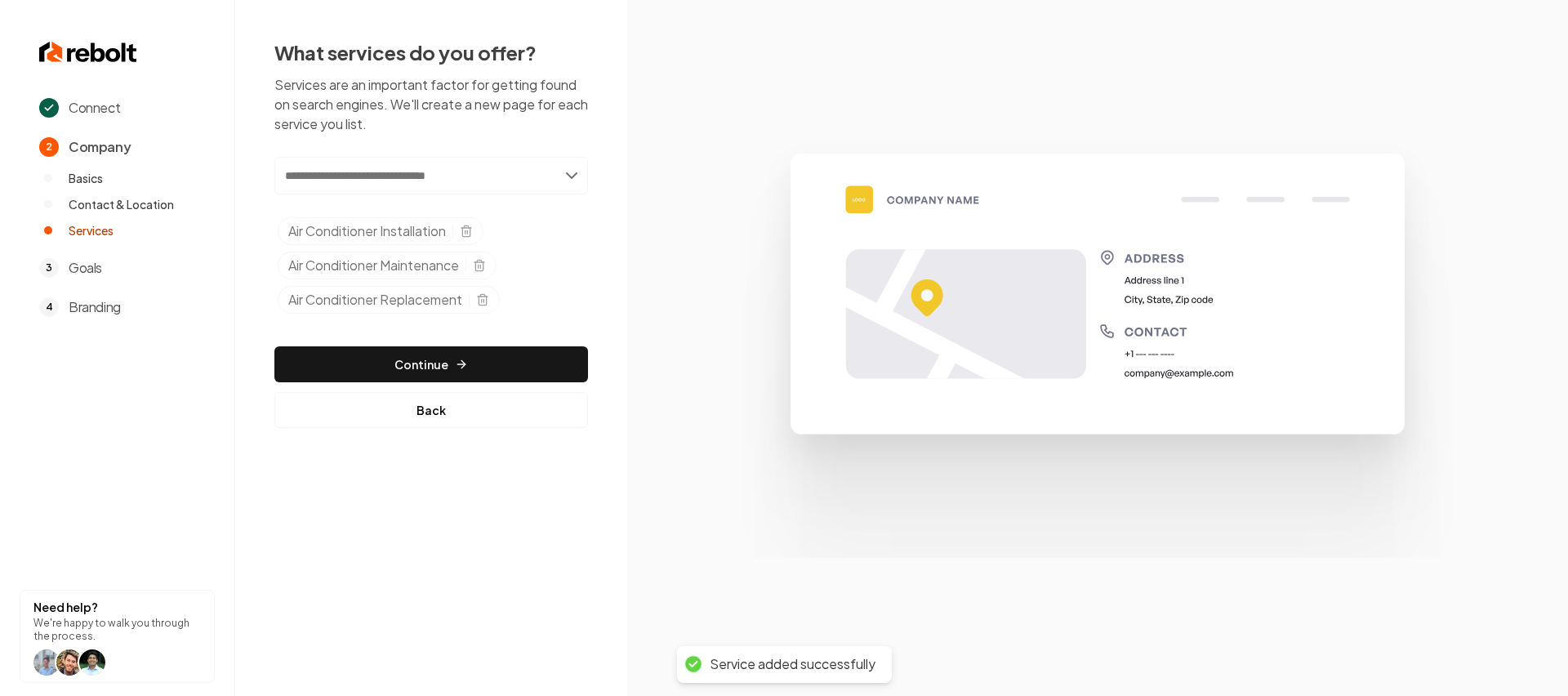
click at [430, 175] on input "text" at bounding box center [431, 175] width 314 height 38
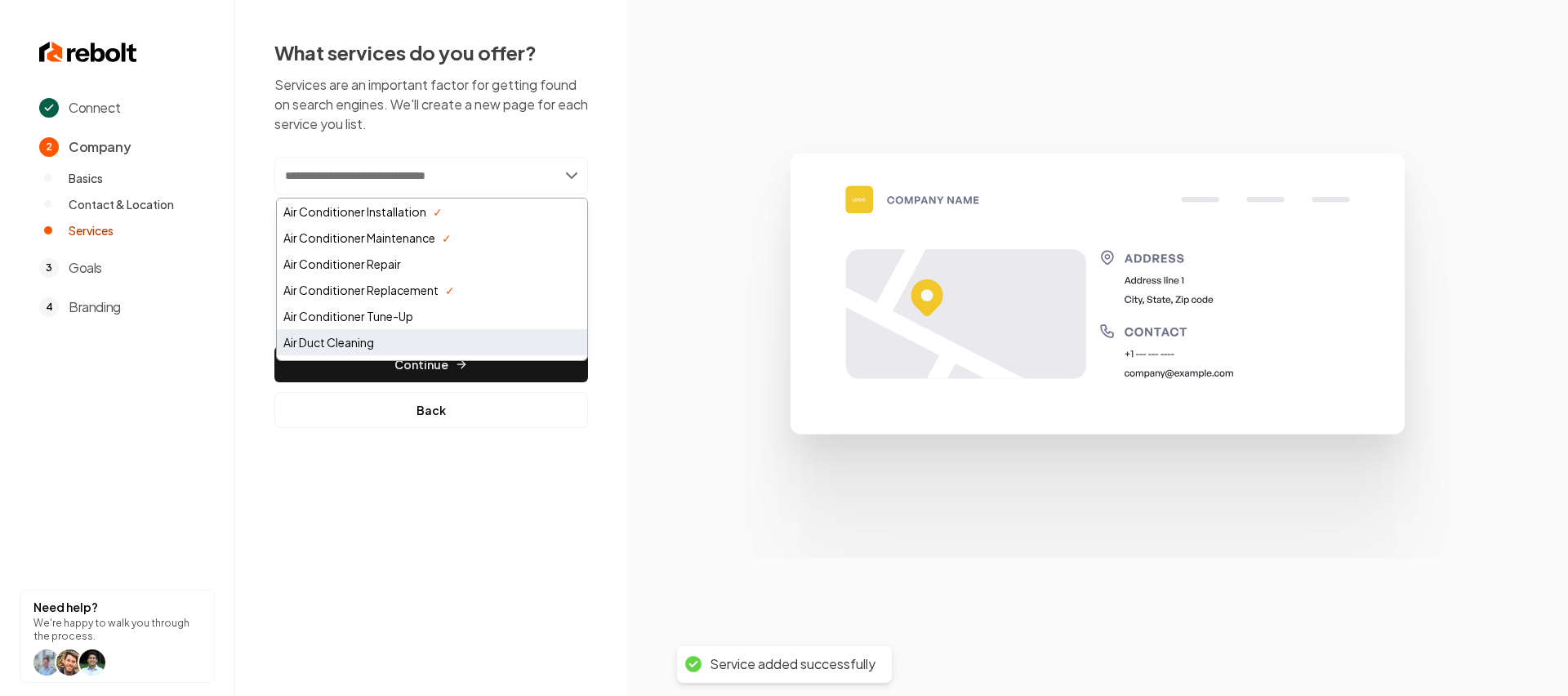
click at [354, 335] on div "Air Duct Cleaning" at bounding box center [432, 342] width 310 height 26
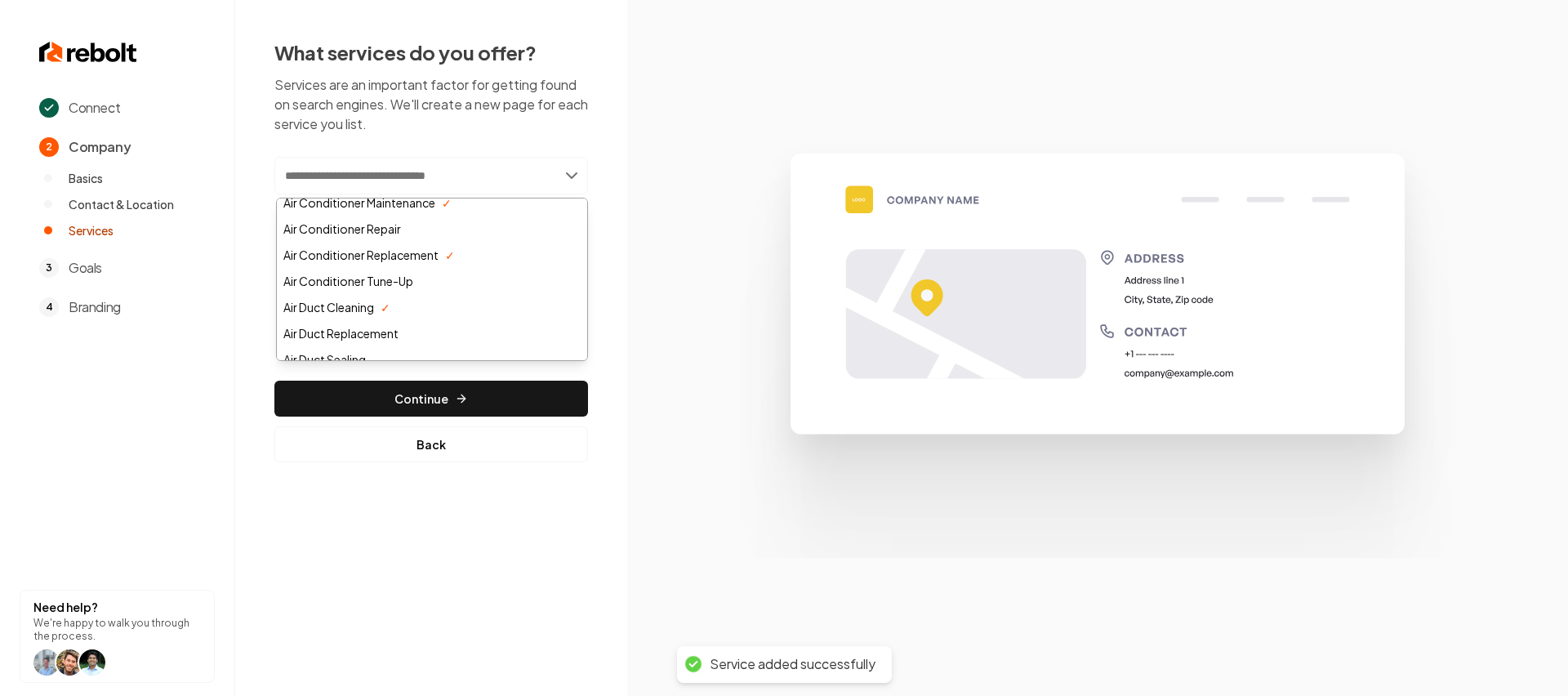
scroll to position [132, 0]
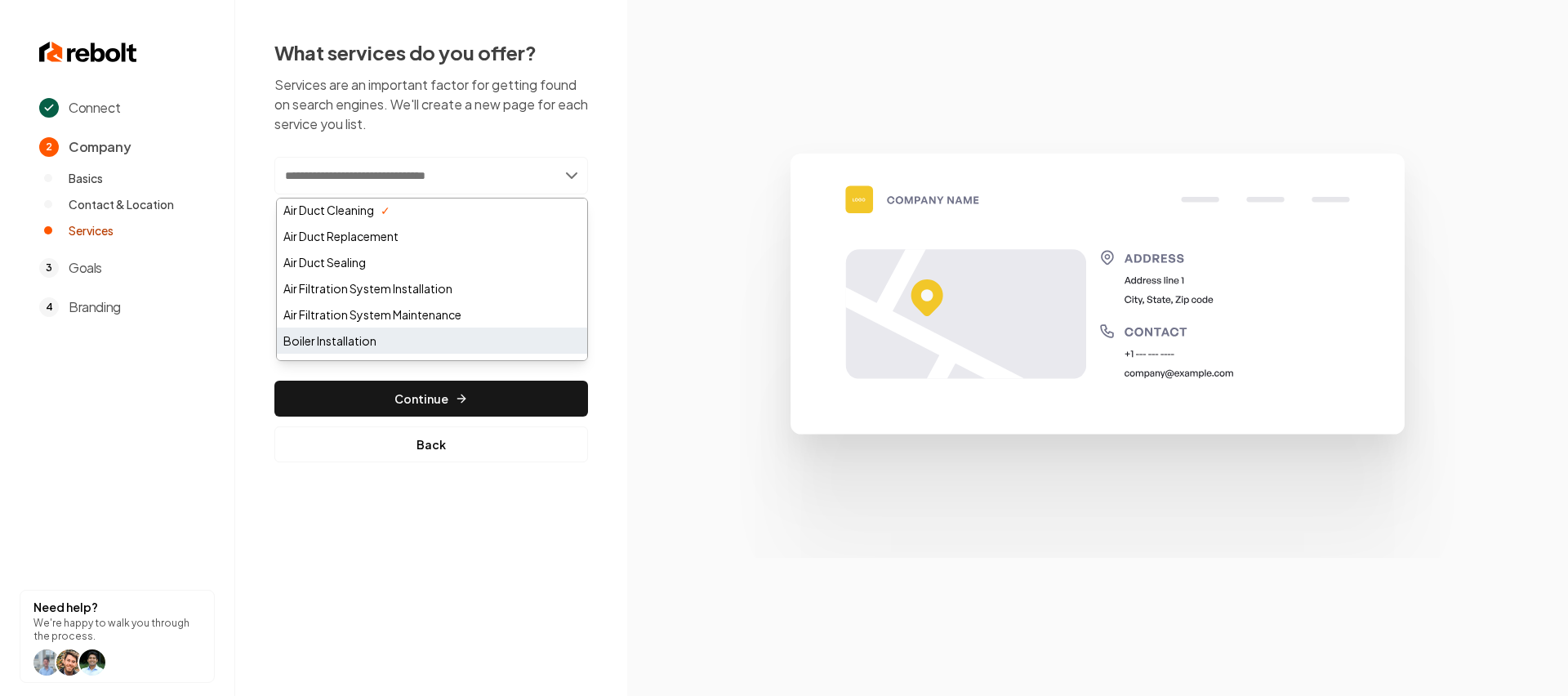
click at [349, 338] on div "Boiler Installation" at bounding box center [432, 340] width 310 height 26
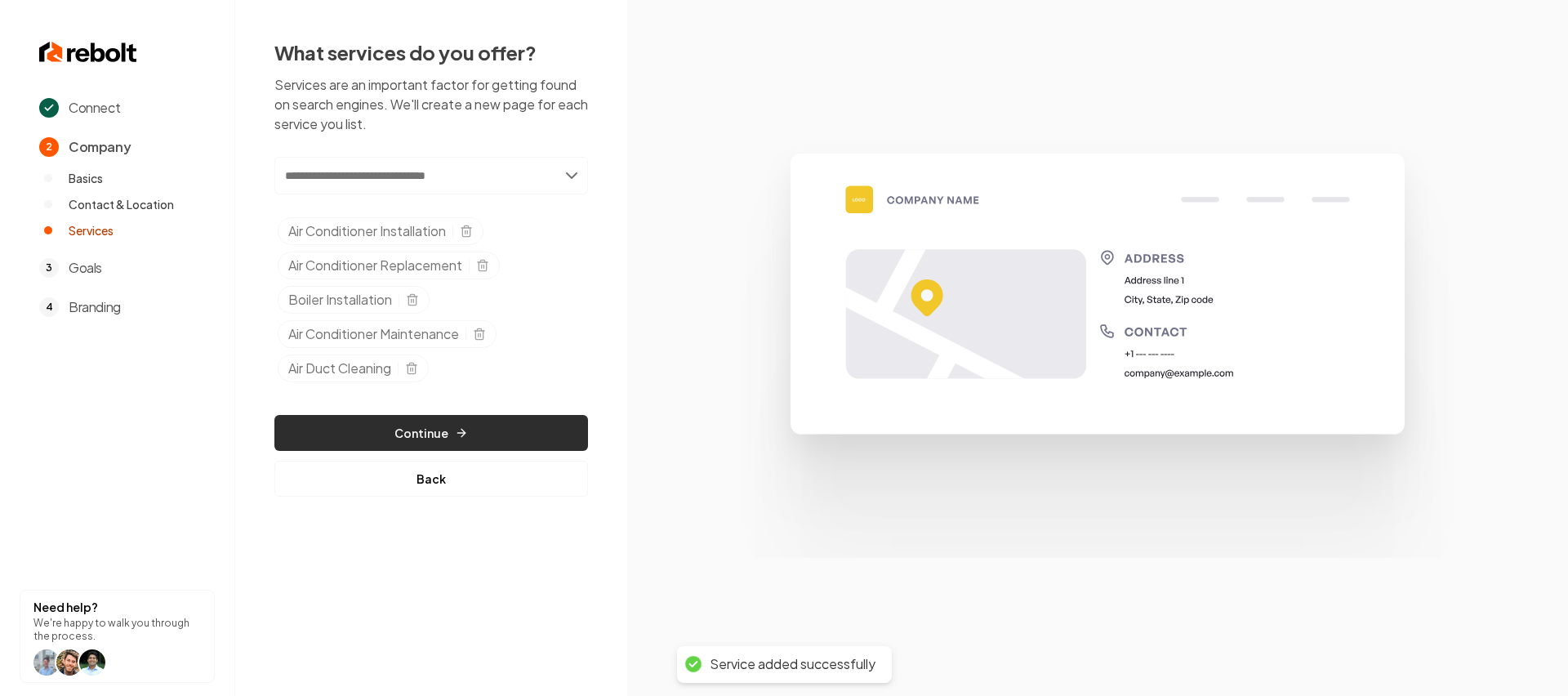
click at [435, 421] on button "Continue" at bounding box center [431, 433] width 314 height 36
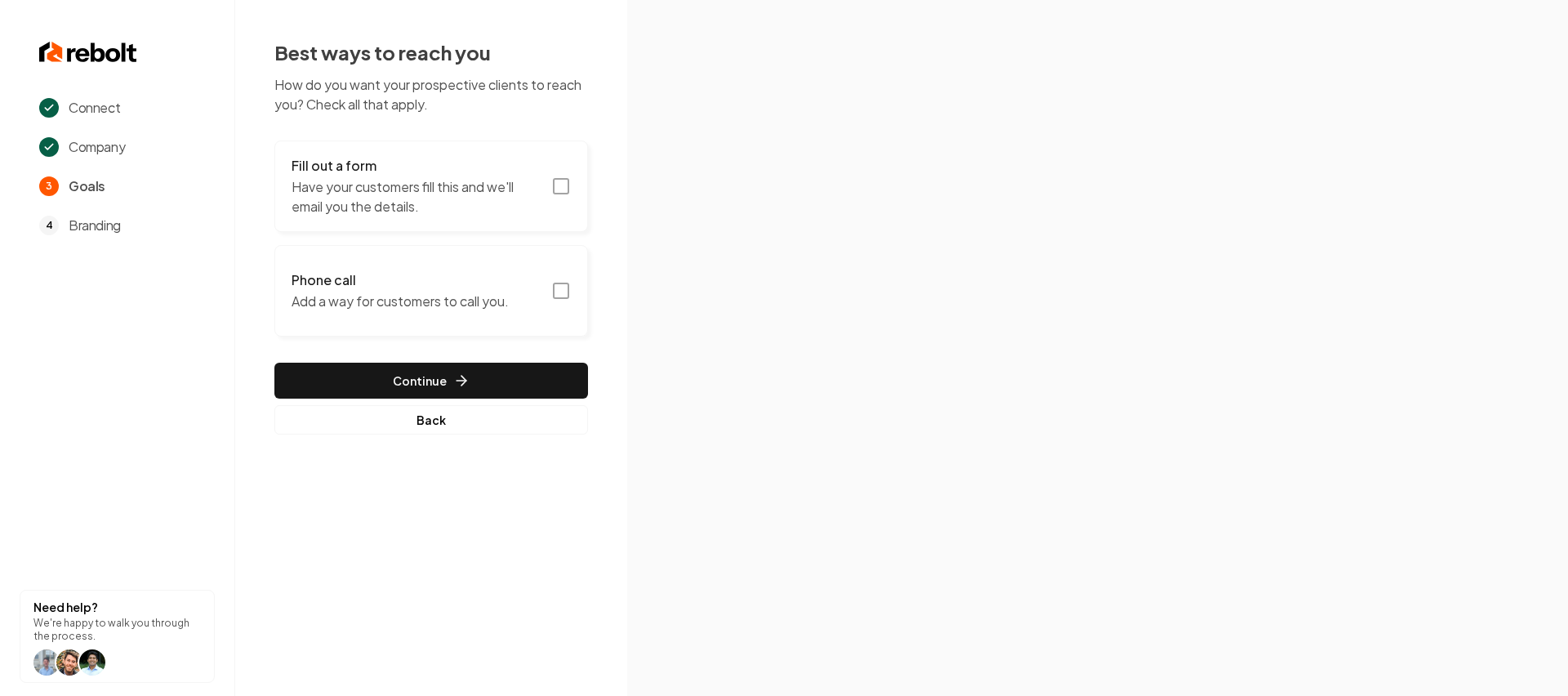
click at [556, 276] on button "Phone call Add a way for customers to call you." at bounding box center [431, 290] width 314 height 92
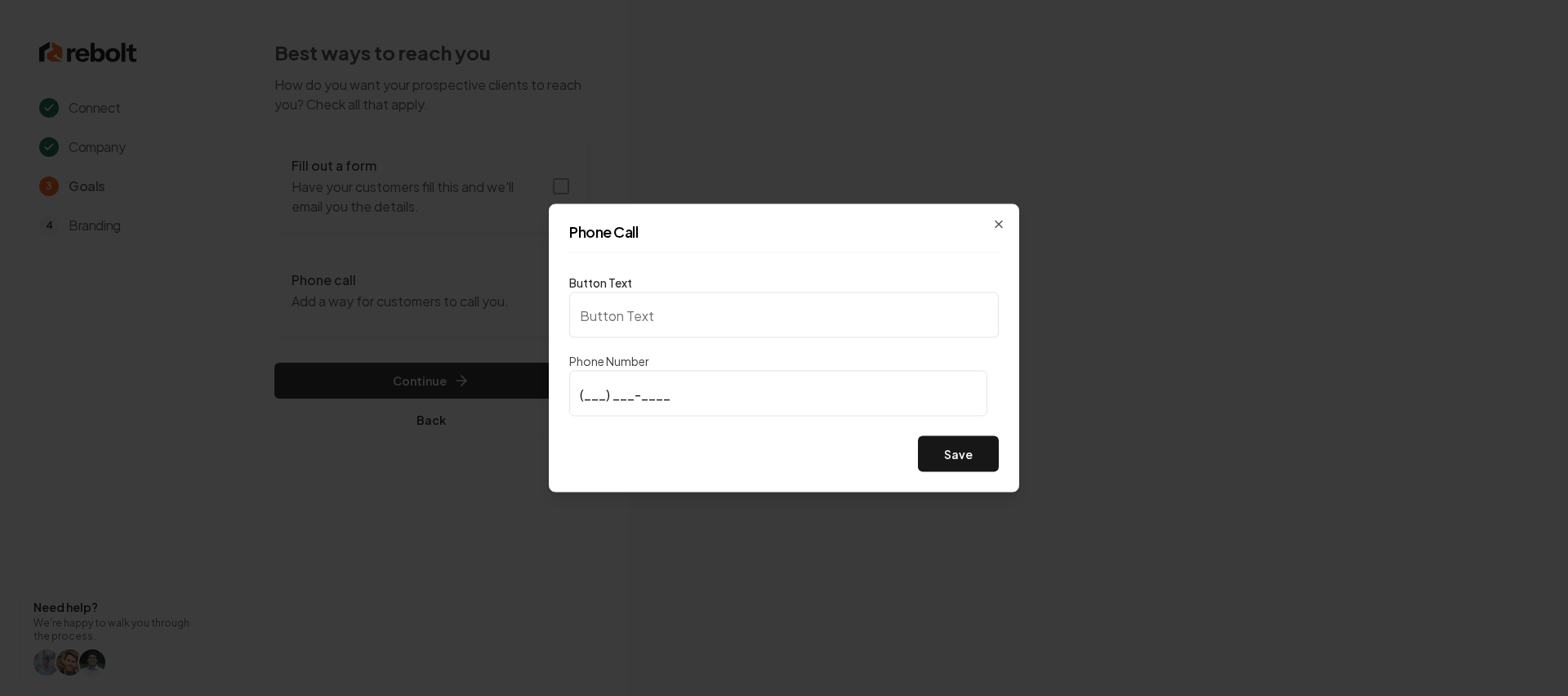
type input "Call us"
type input "[PHONE_NUMBER]"
click at [947, 468] on button "Save" at bounding box center [958, 454] width 81 height 36
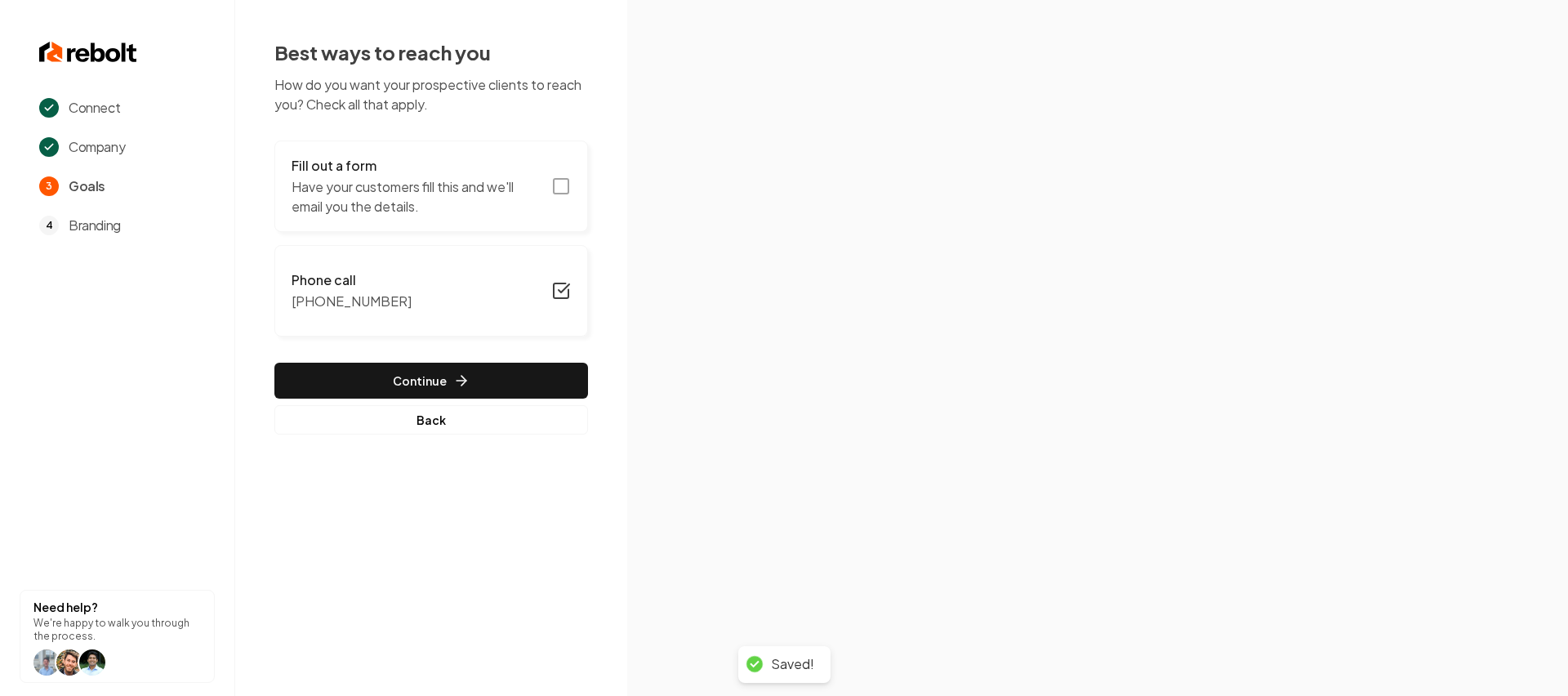
click at [565, 183] on icon "button" at bounding box center [561, 186] width 20 height 20
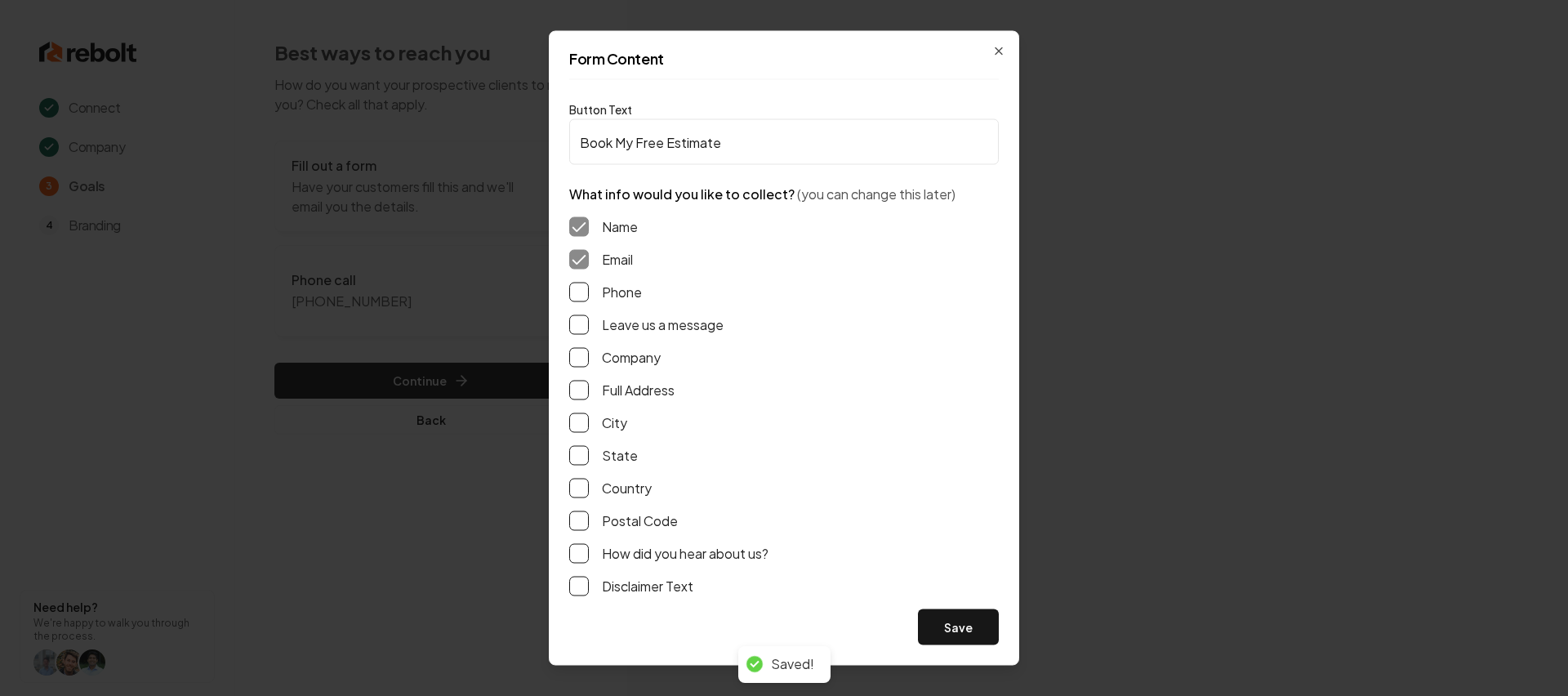
click at [589, 305] on div "Name Email Phone Leave us a message Company Full Address City State Country Pos…" at bounding box center [784, 406] width 430 height 405
click at [587, 298] on button "Phone" at bounding box center [579, 292] width 20 height 20
click at [588, 317] on button "Leave us a message" at bounding box center [579, 326] width 20 height 20
click at [956, 628] on button "Save" at bounding box center [958, 627] width 81 height 36
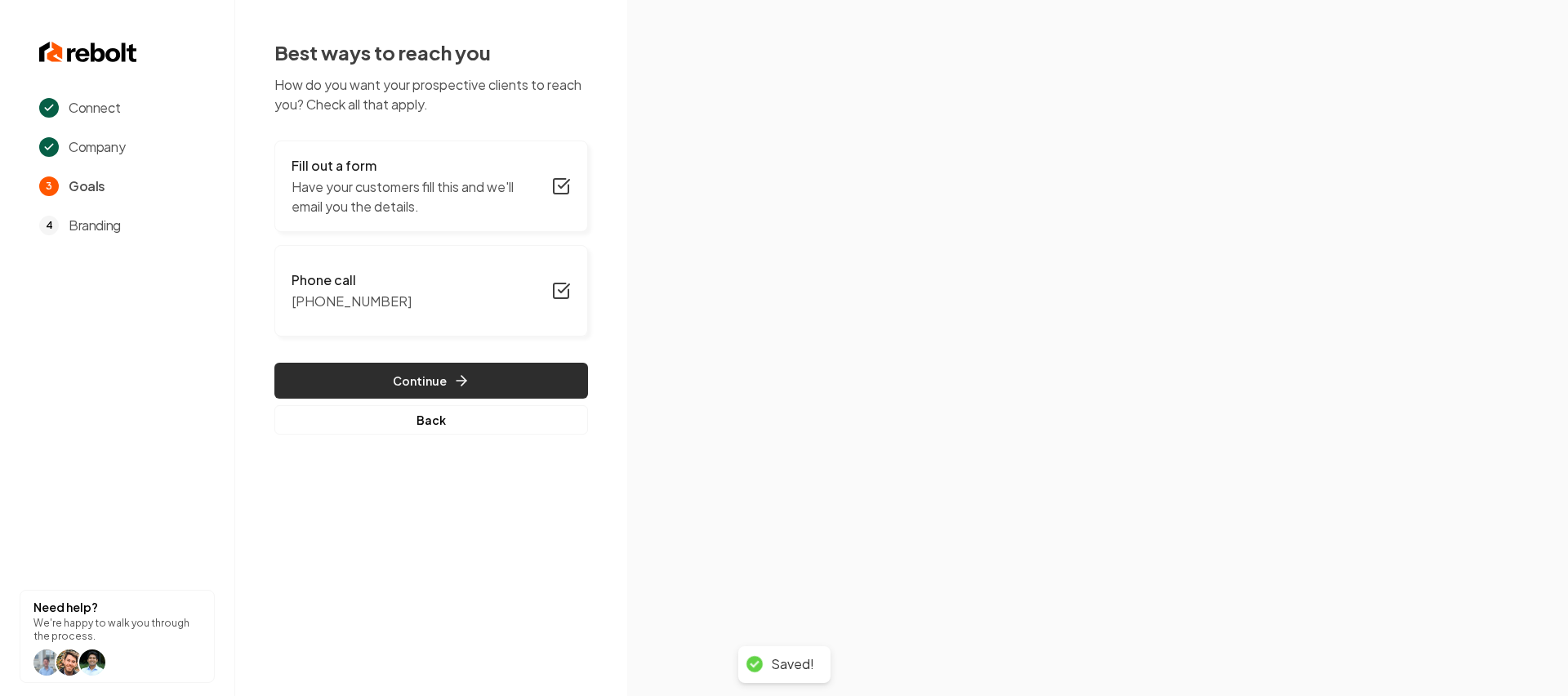
click at [468, 381] on button "Continue" at bounding box center [431, 380] width 314 height 36
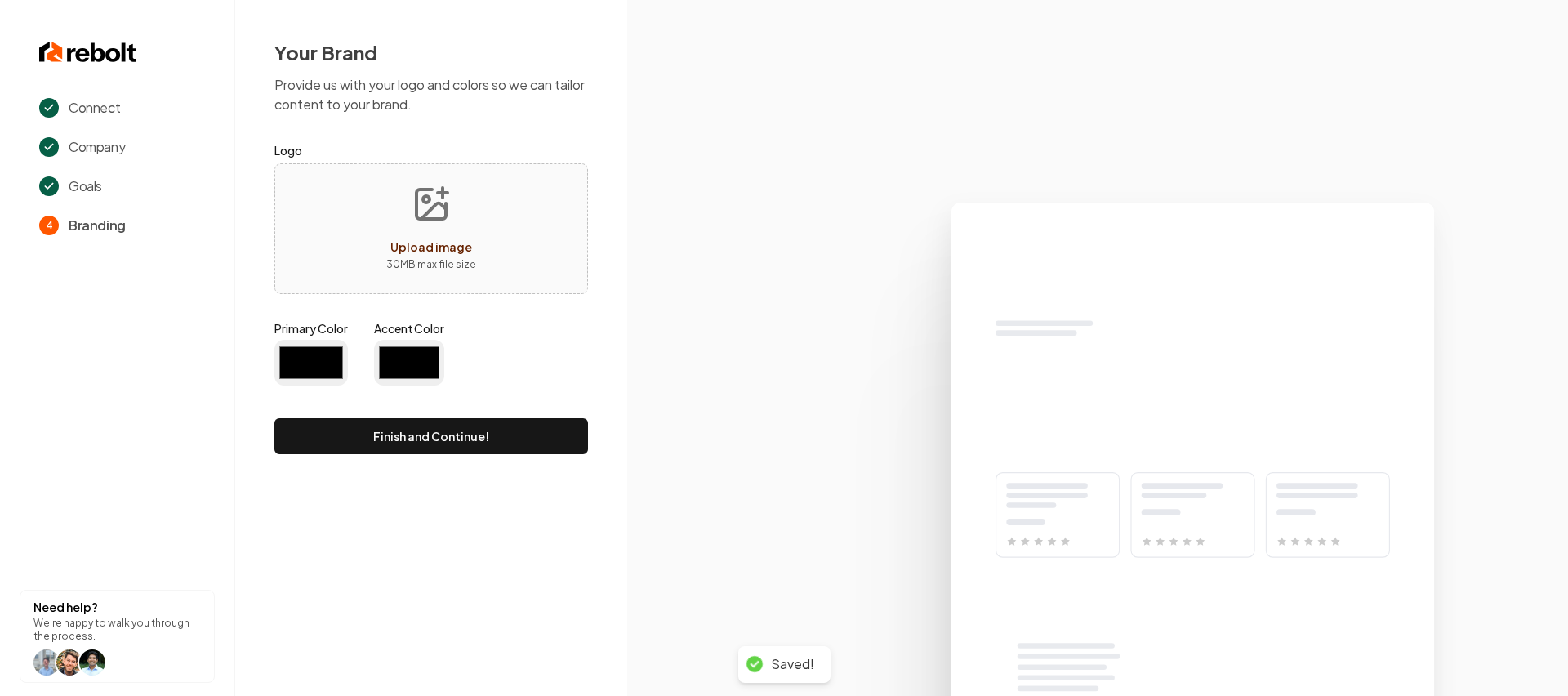
type input "#194d33"
type input "#70be00"
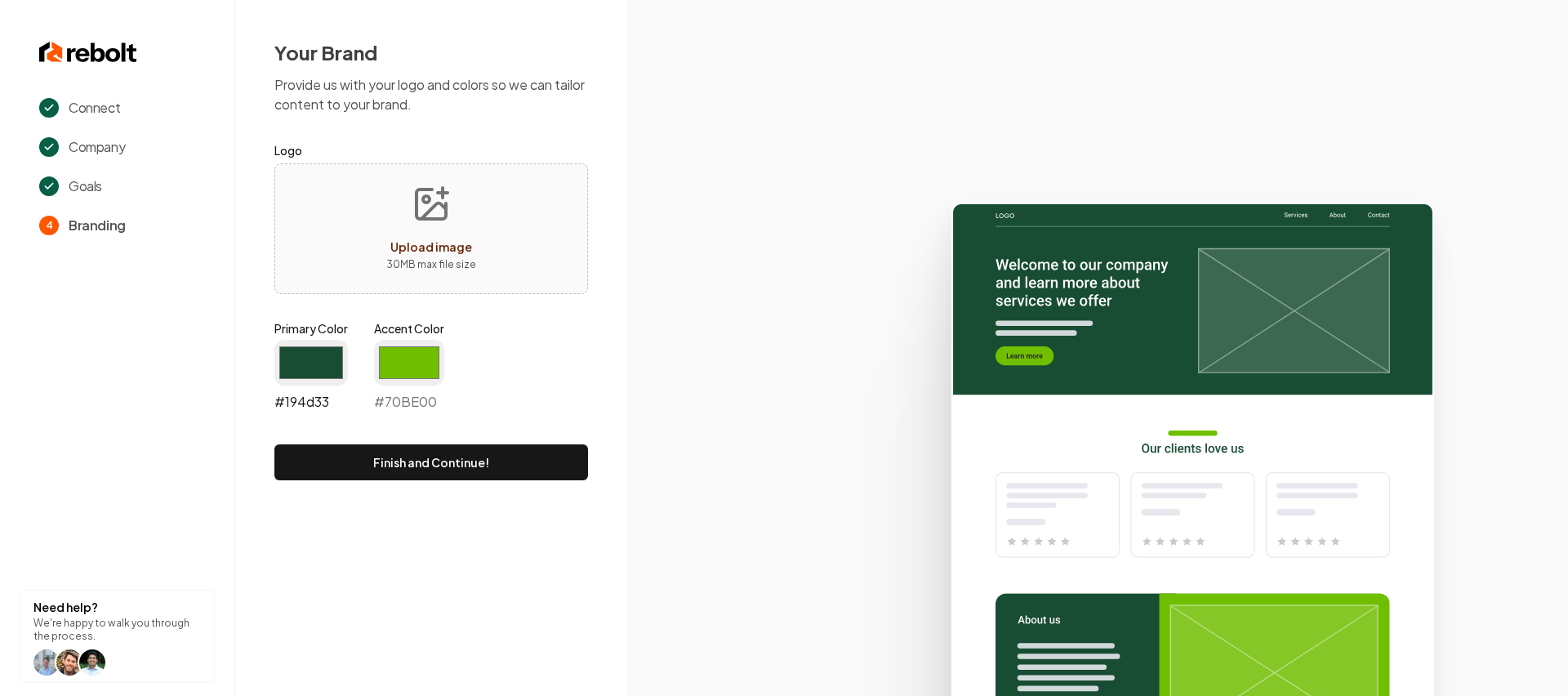
click at [325, 361] on input "#194d33" at bounding box center [311, 362] width 74 height 46
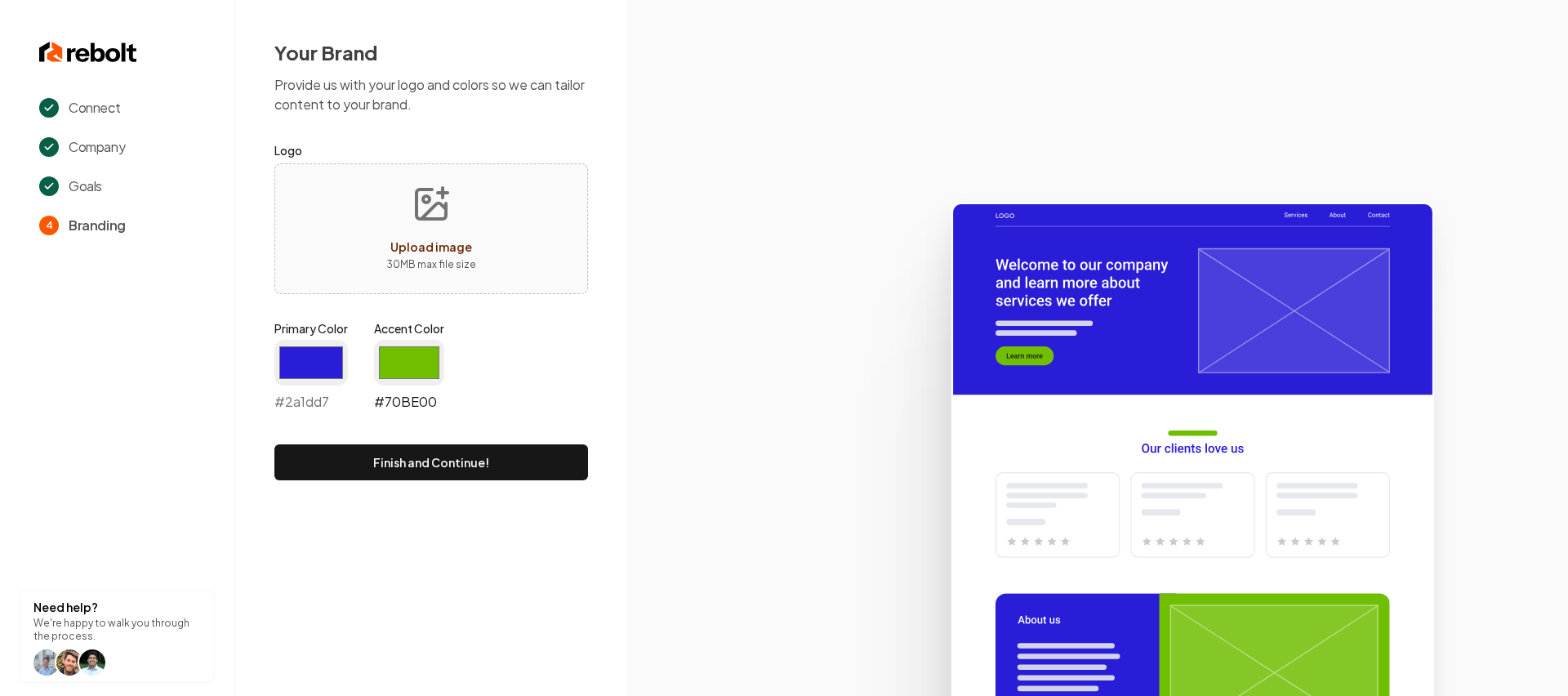
type input "#2a1dd7"
click at [418, 355] on input "#70be00" at bounding box center [409, 362] width 70 height 46
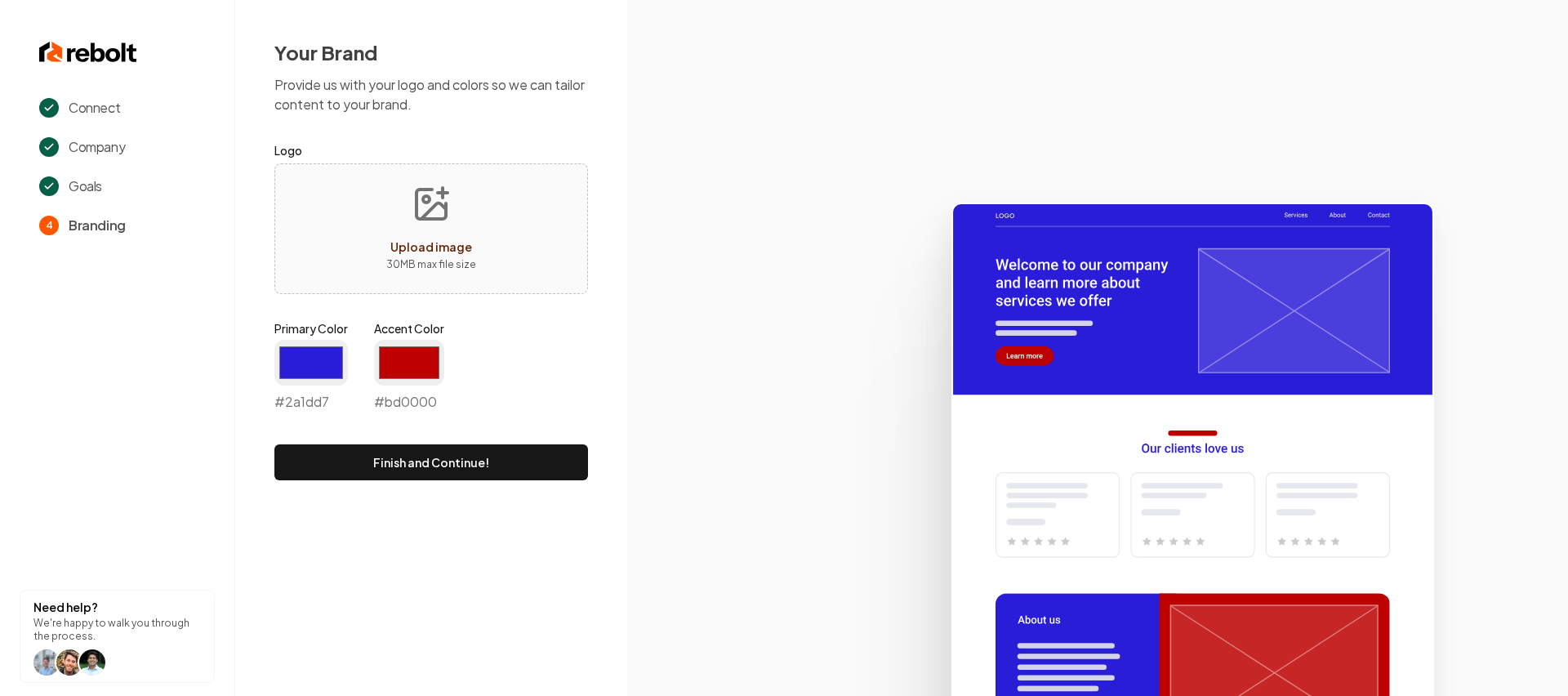
type input "#bd0000"
click at [594, 355] on div "Your Brand Provide us with your logo and colors so we can tailor content to you…" at bounding box center [432, 260] width 392 height 520
click at [534, 444] on button "Finish and Continue!" at bounding box center [431, 462] width 314 height 36
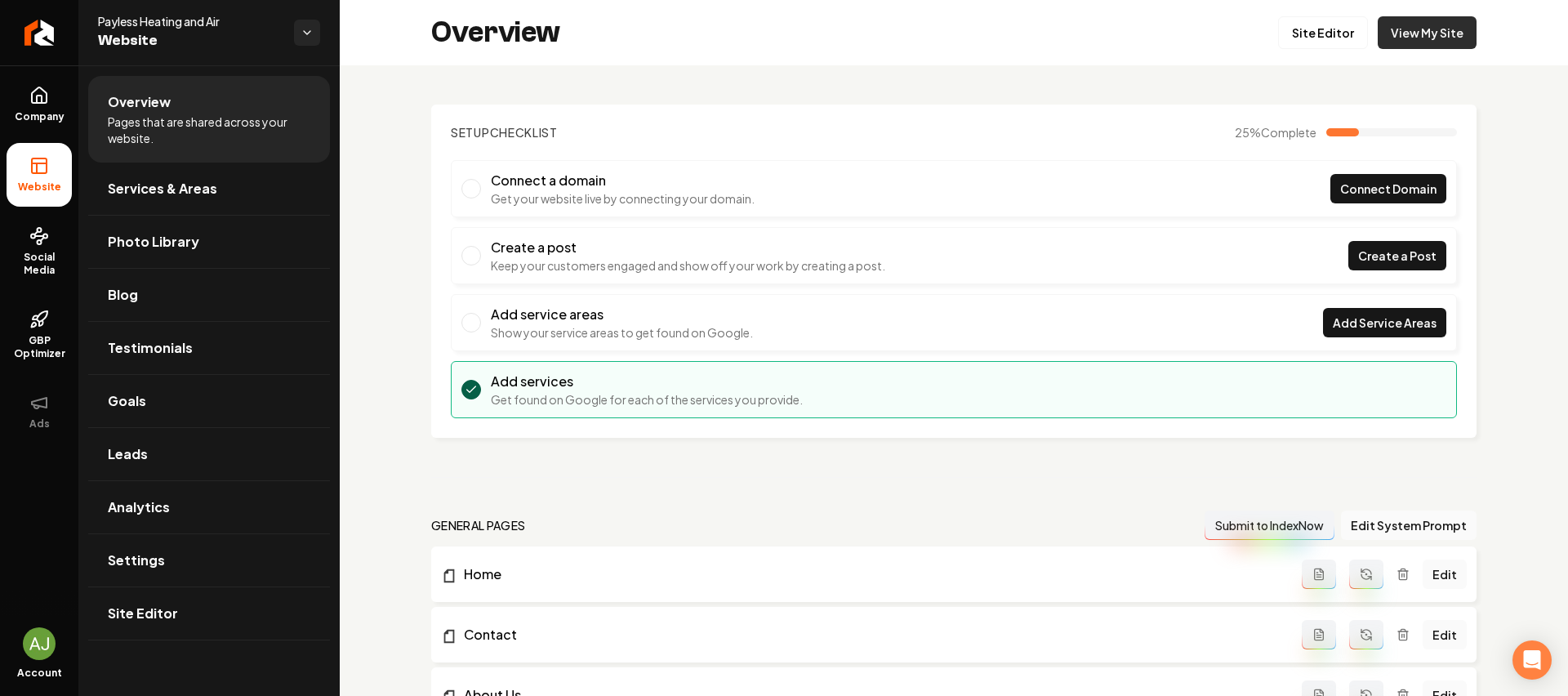
click at [1399, 30] on link "View My Site" at bounding box center [1427, 32] width 99 height 32
